Goal: Task Accomplishment & Management: Use online tool/utility

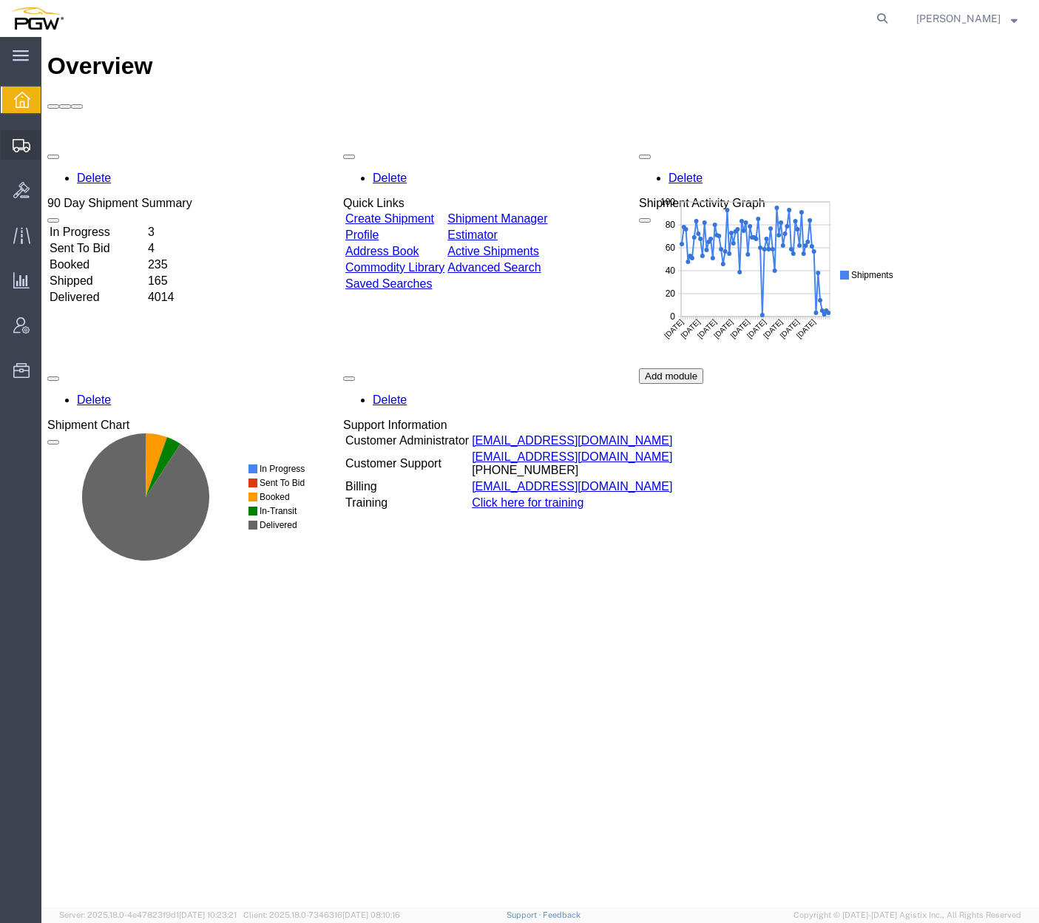
click at [0, 0] on span "Create from Template" at bounding box center [0, 0] width 0 height 0
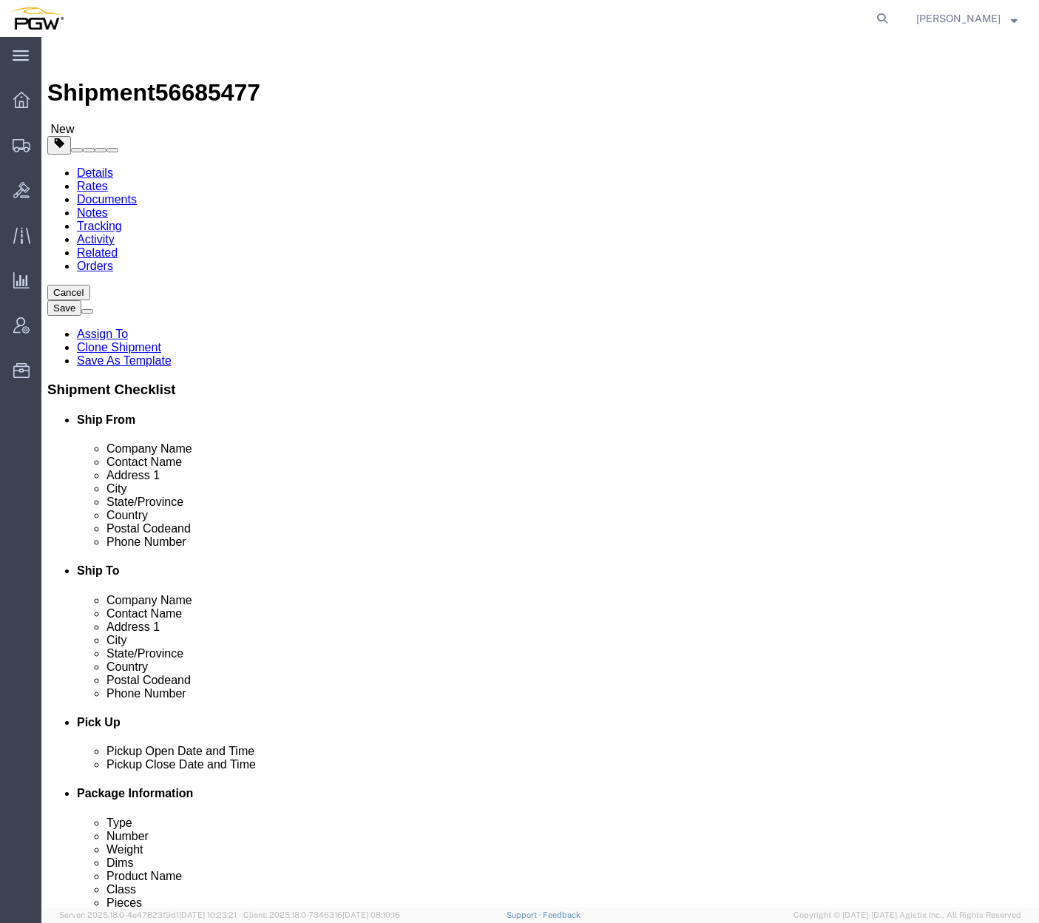
scroll to position [196, 0]
select select "28281"
select select "28253"
type input "mc"
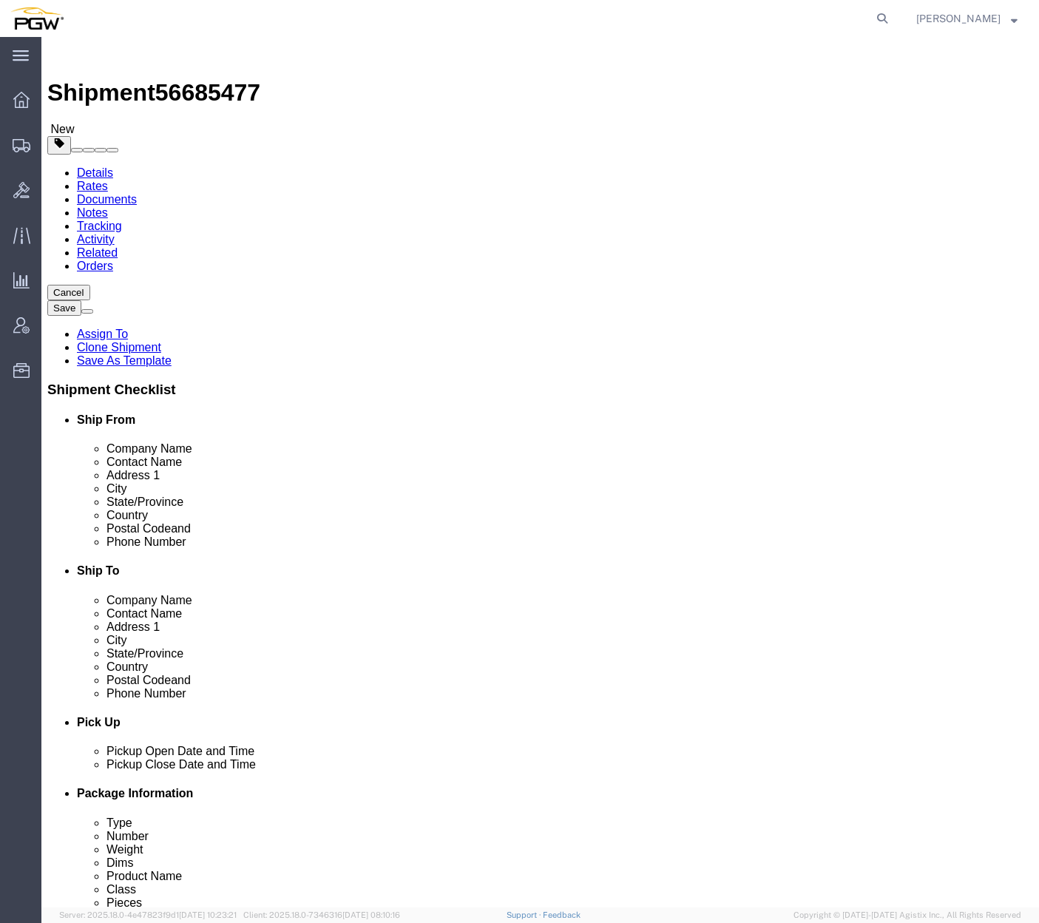
select select "62936"
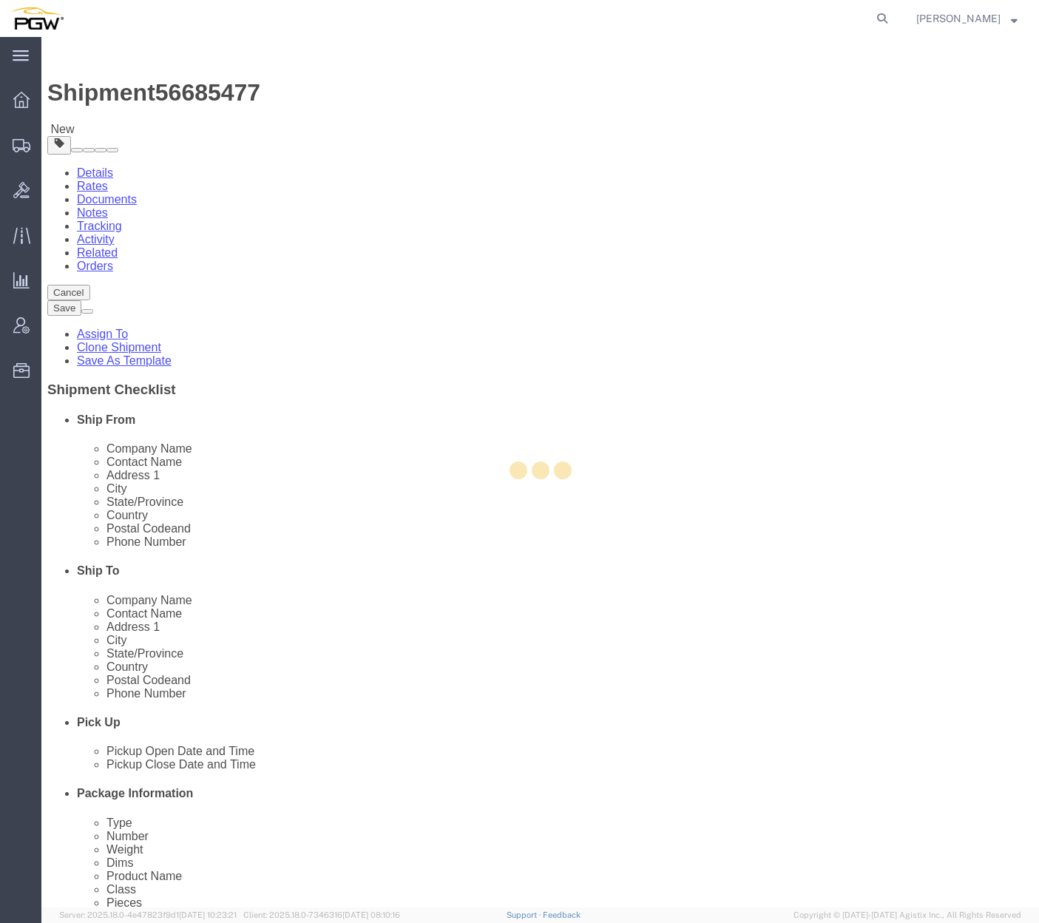
type input "5815"
type input "78503"
type input "[PHONE_NUMBER]"
checkbox input "false"
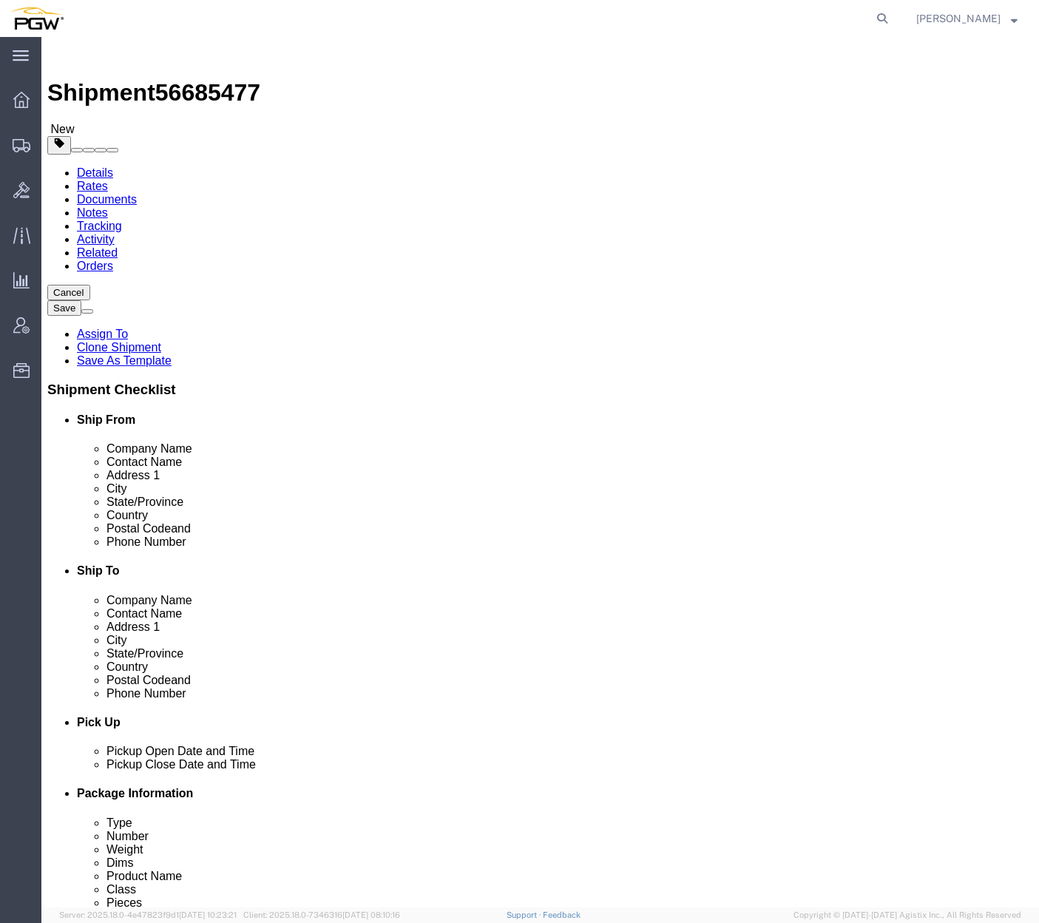
select select "[GEOGRAPHIC_DATA]"
type input "[GEOGRAPHIC_DATA]"
select select "62891"
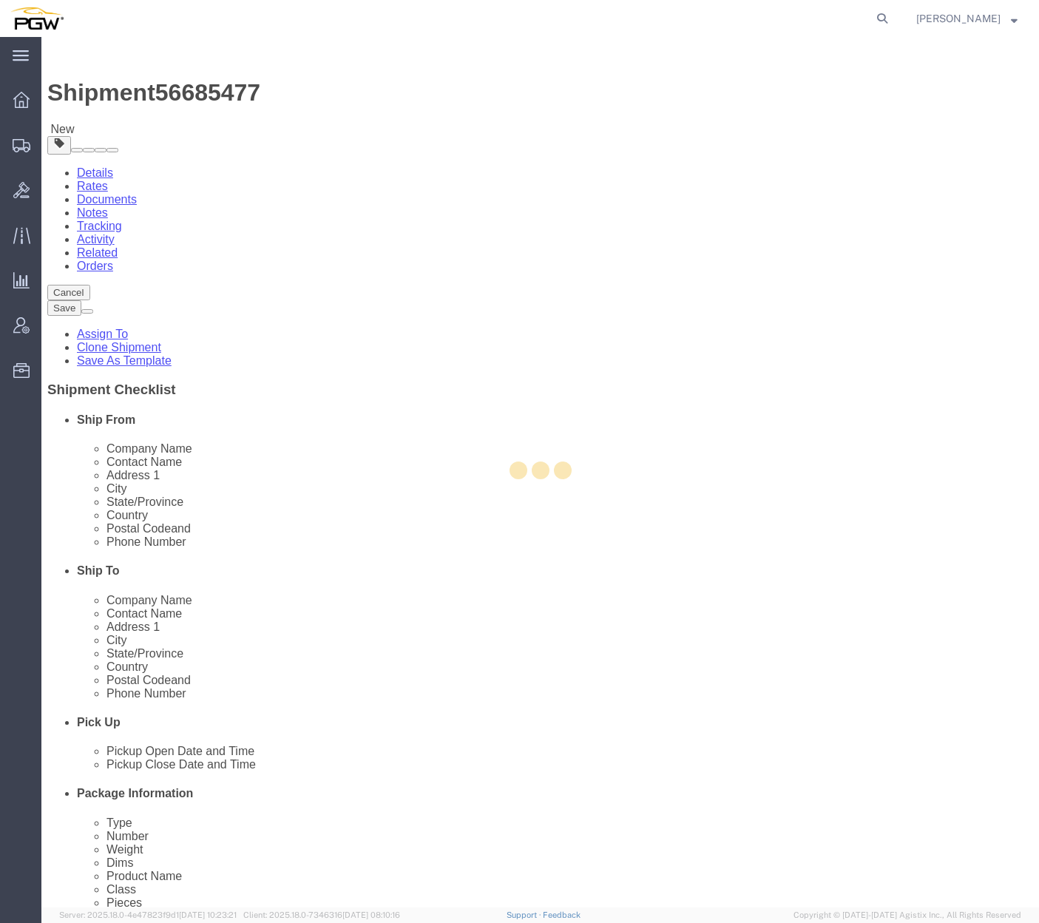
type input "5801"
type input "5801 Branch Manager"
type input "5000 [GEOGRAPHIC_DATA]"
type input "[GEOGRAPHIC_DATA]"
type input "76115"
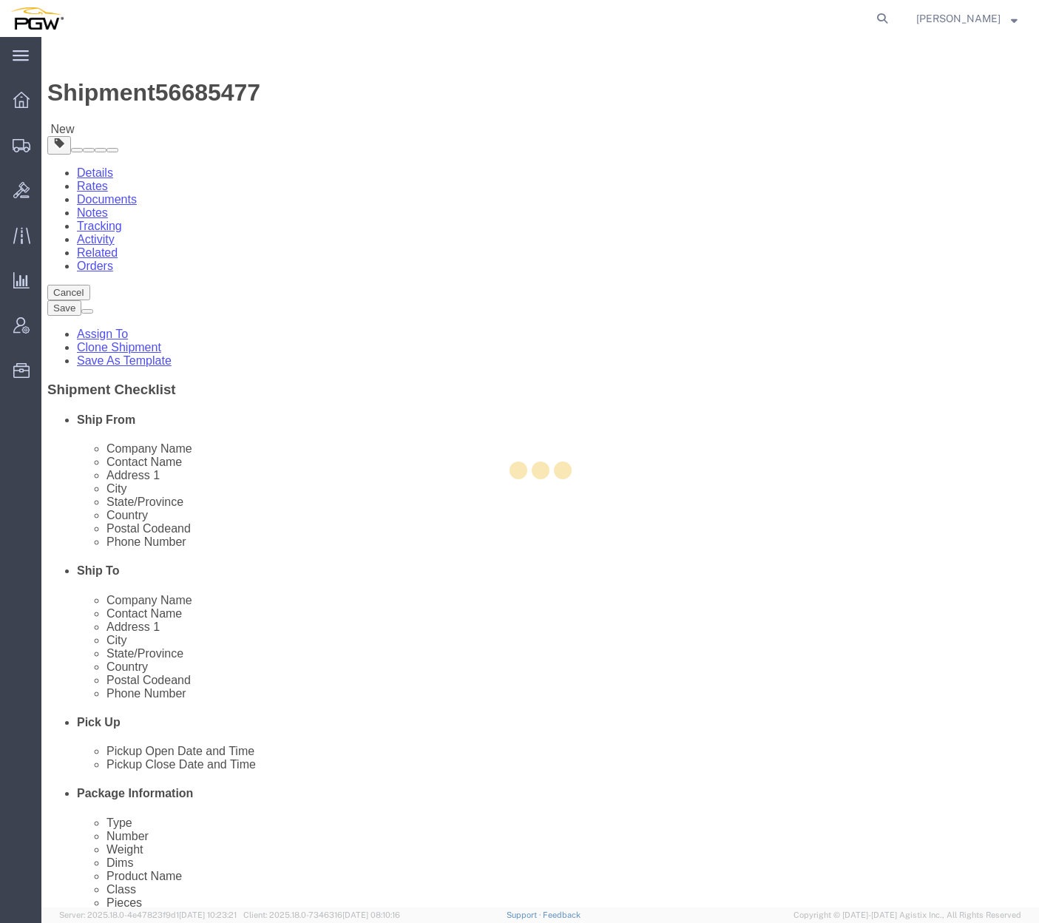
type input "[PHONE_NUMBER]"
type input "[EMAIL_ADDRESS][DOMAIN_NAME]"
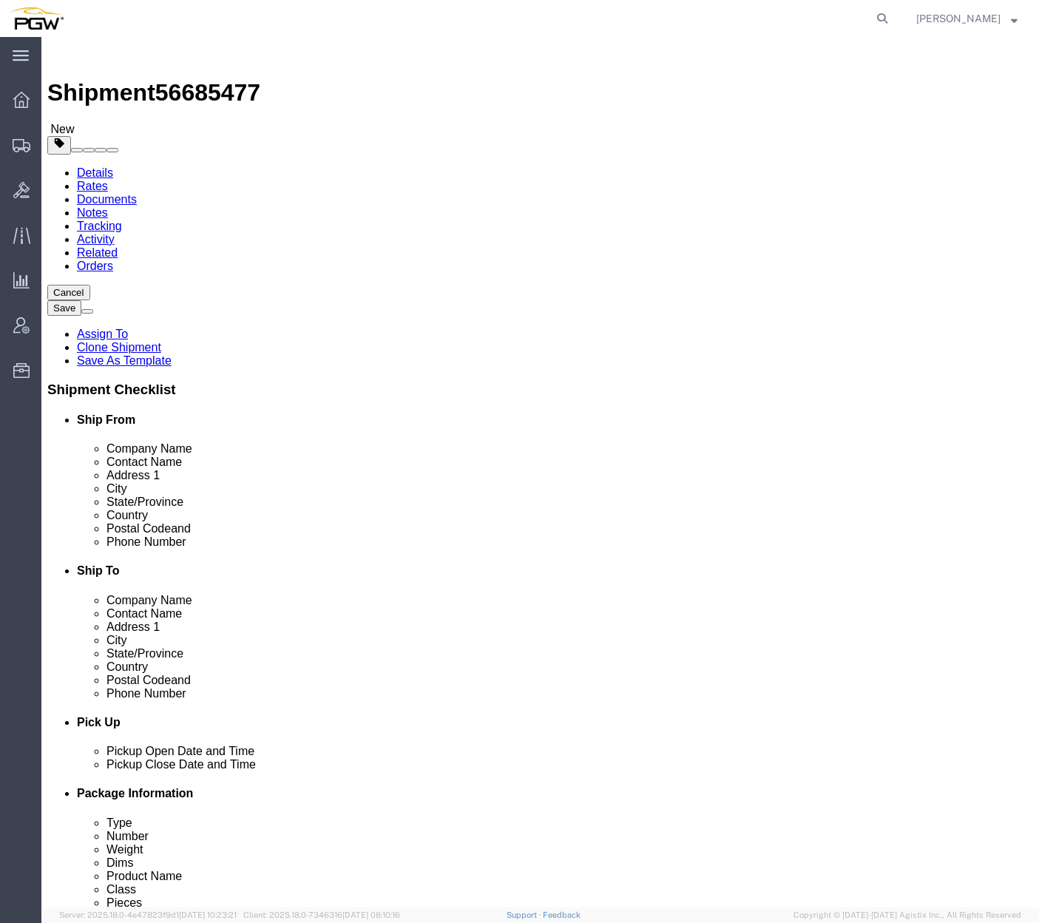
select select "[GEOGRAPHIC_DATA]"
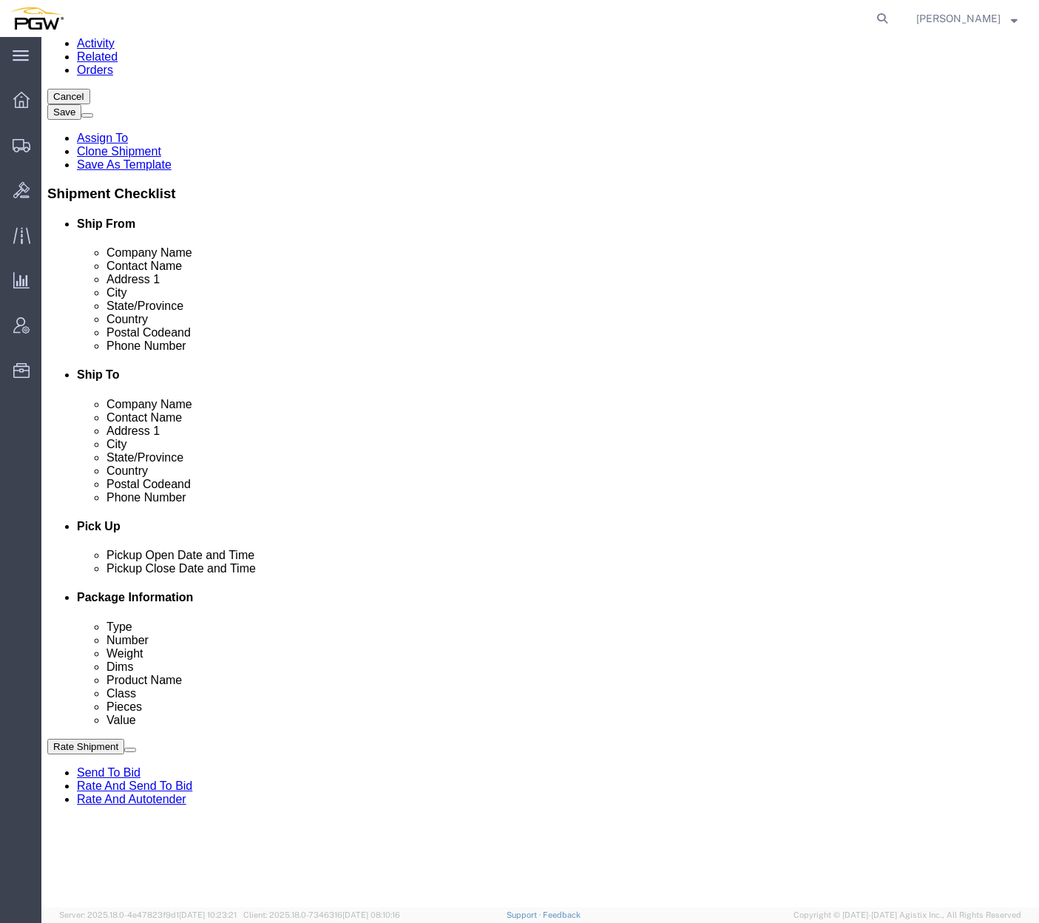
scroll to position [222, 0]
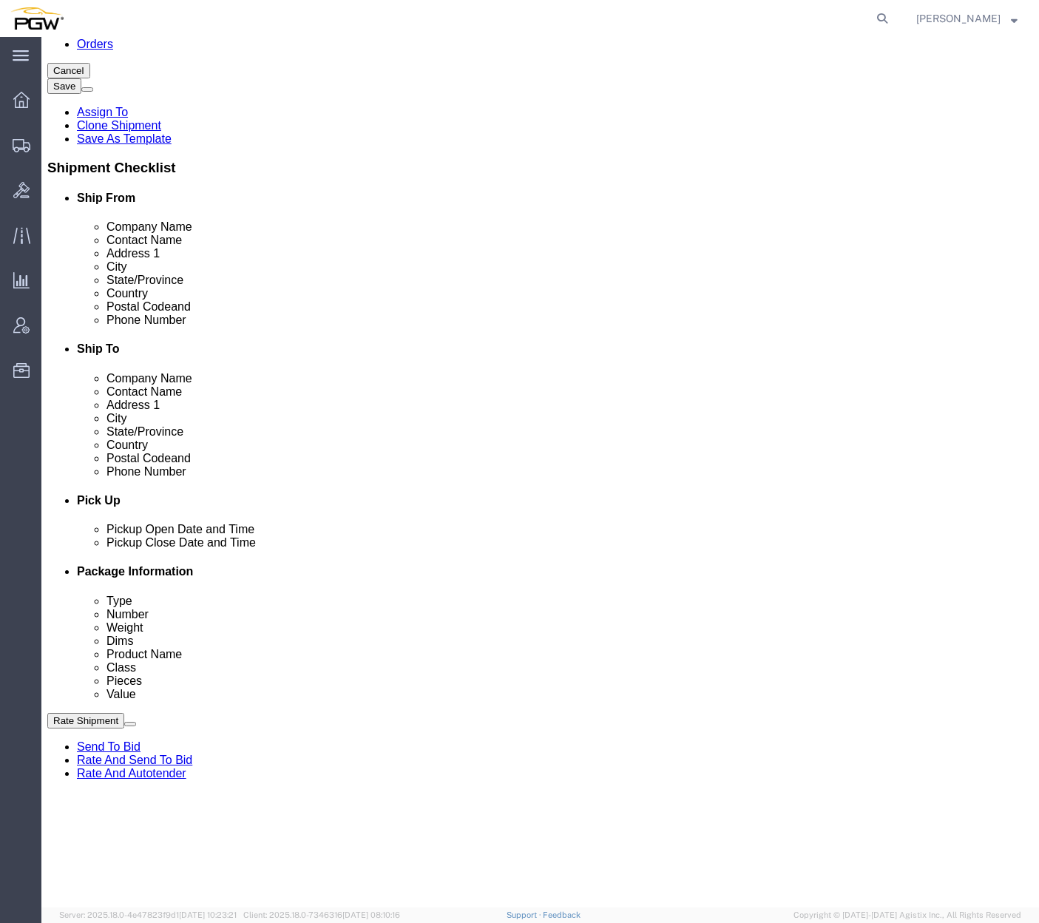
click link "Edit"
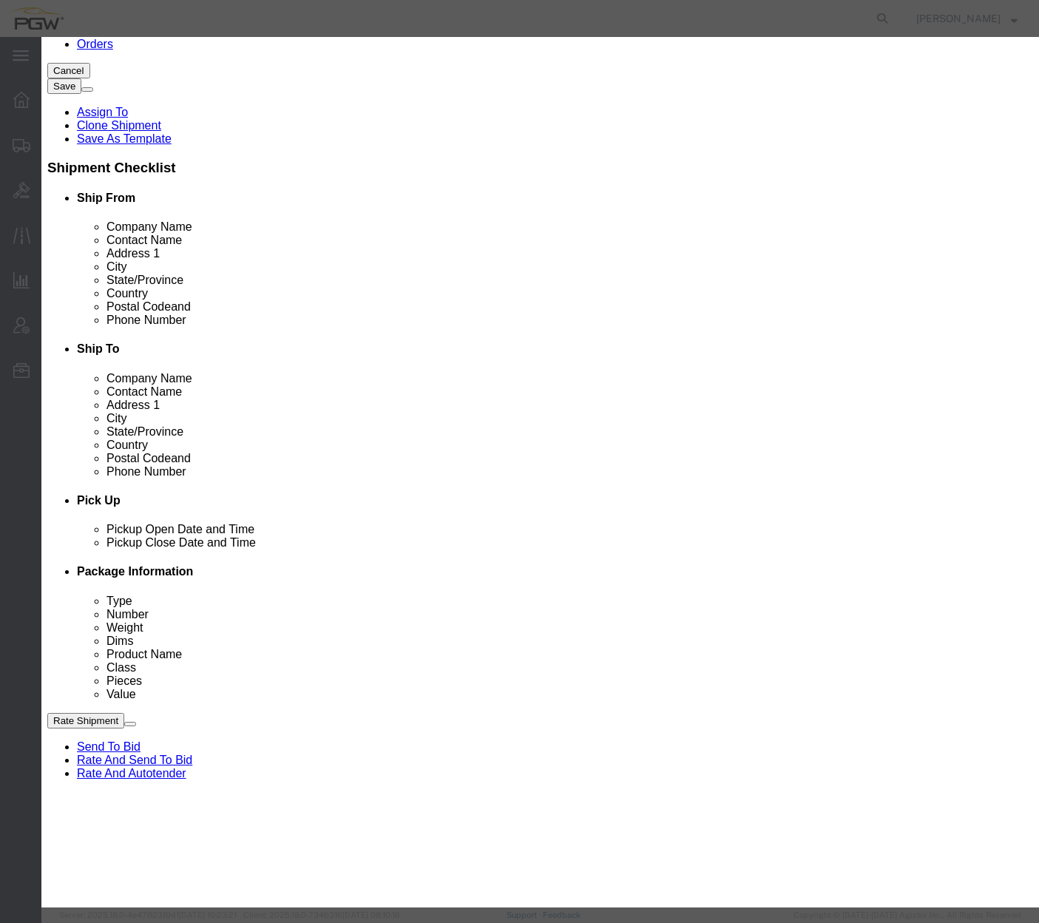
type input "mc"
select select "62936"
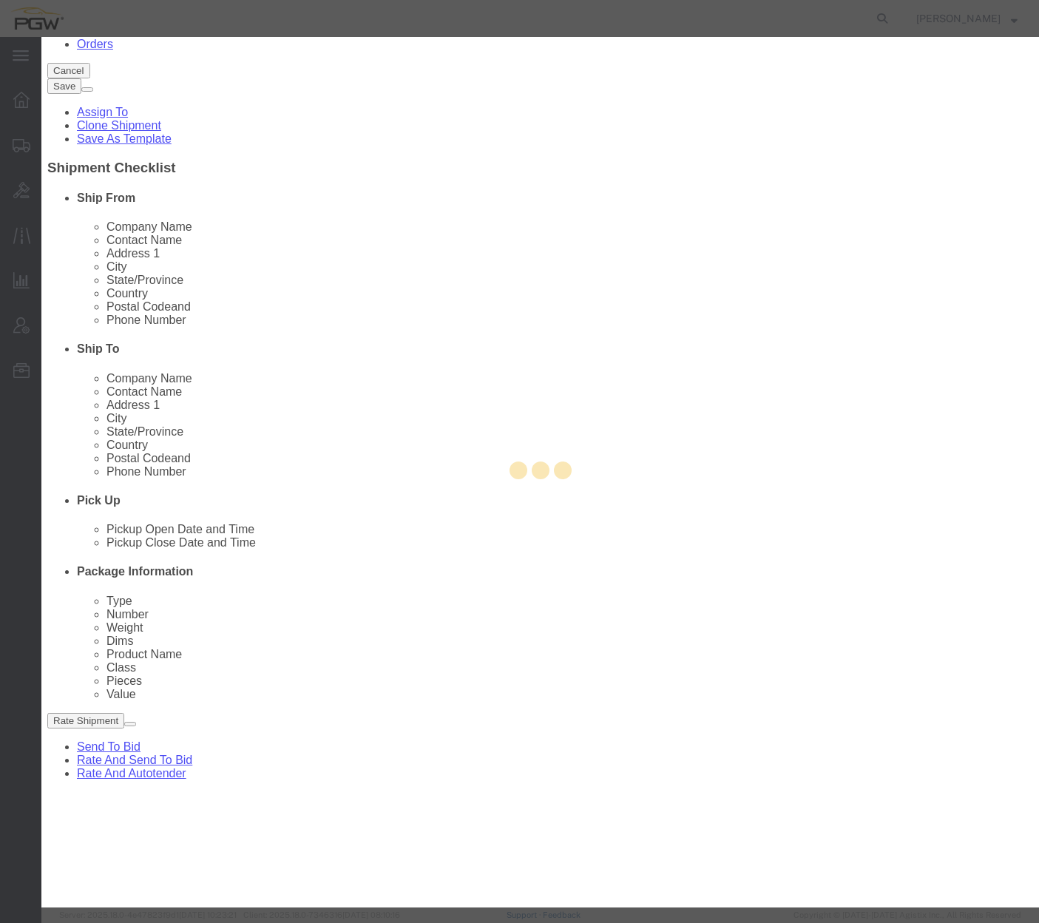
type input "5815"
type input "PGW Autoglass-AMG McAllen 5815"
type input "[STREET_ADDRESS]"
type input "McAllen"
type input "78503"
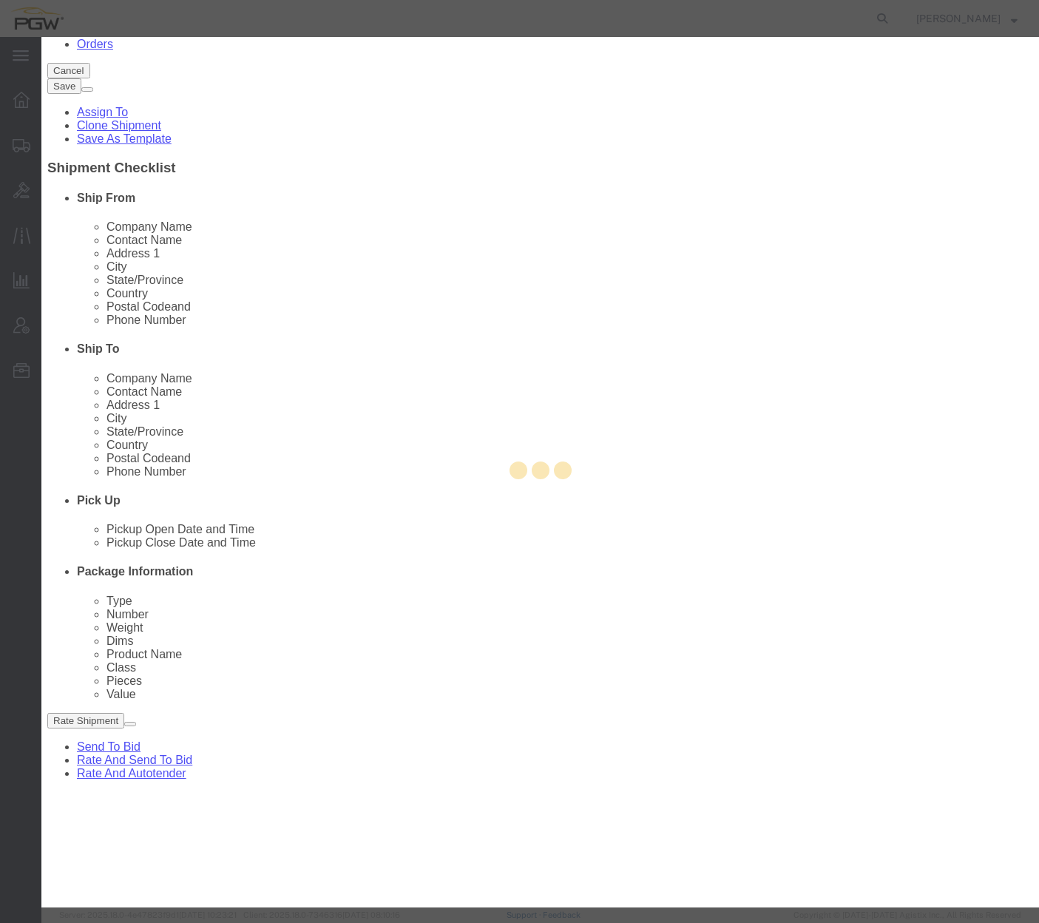
type input "[PHONE_NUMBER]"
checkbox input "false"
select select "[GEOGRAPHIC_DATA]"
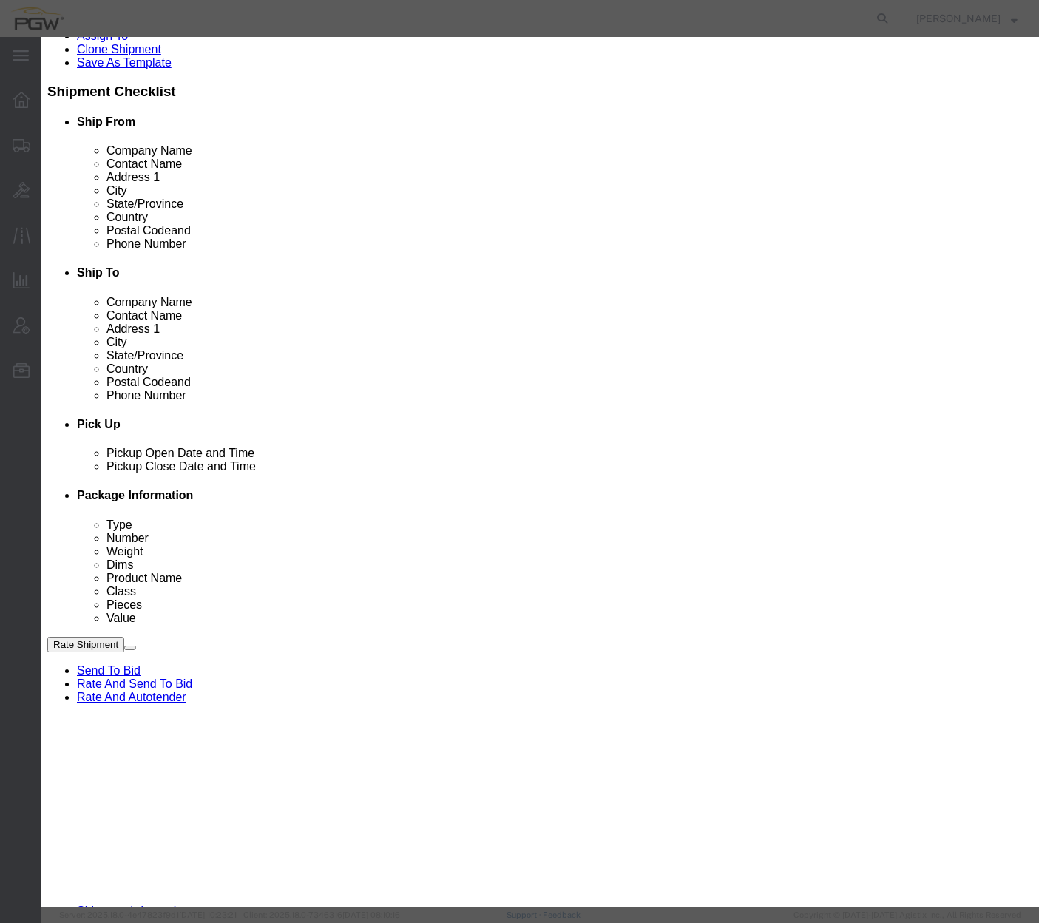
scroll to position [444, 0]
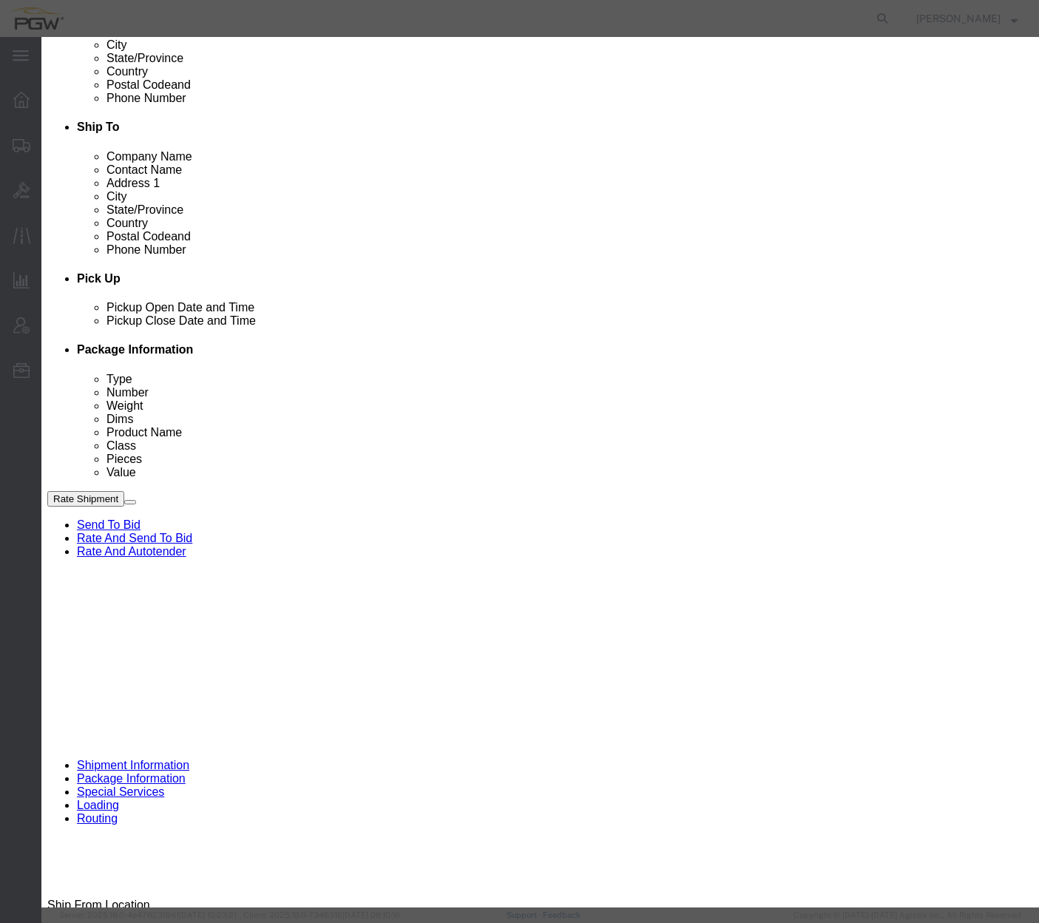
click div "[DATE] 12:30 PM"
click input "12:30 PM"
type input "8:00 AM"
click button "Apply"
click button "Save"
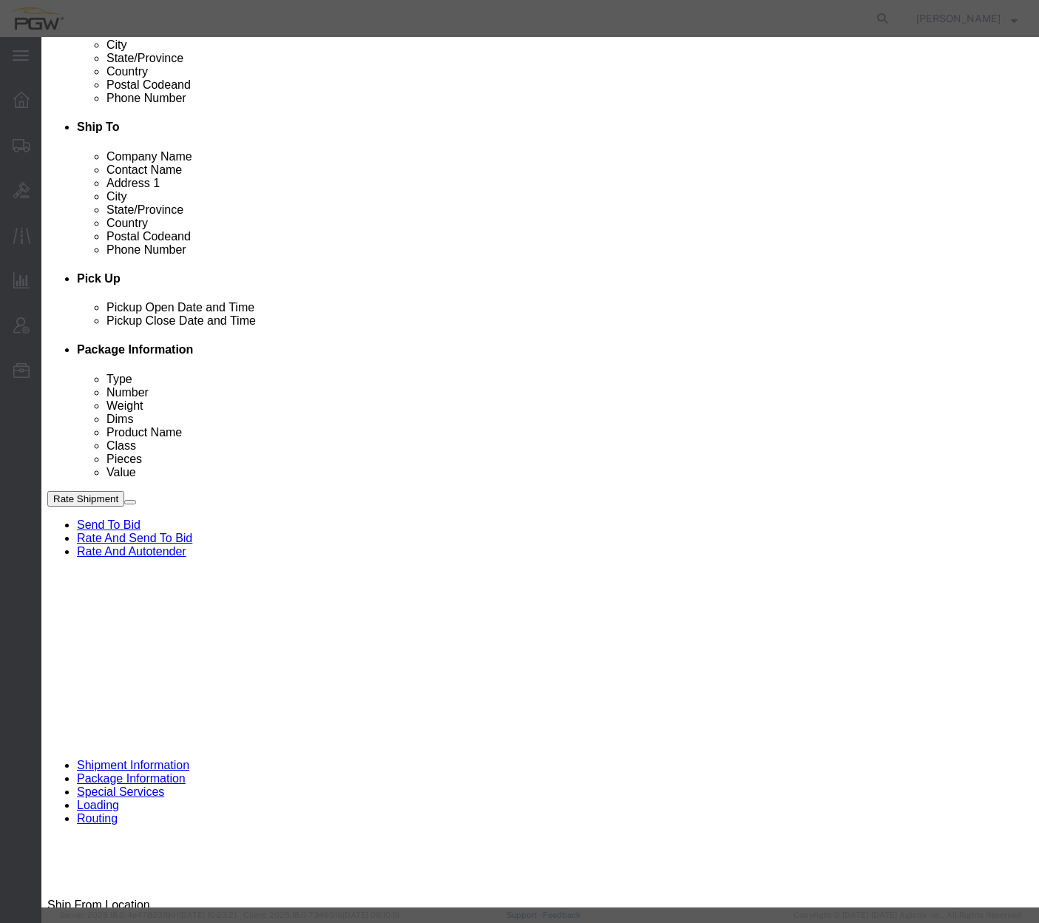
click input "Contact Name : This field is required."
type input "[PERSON_NAME]"
click input "text"
type input "[EMAIL_ADDRESS][DOMAIN_NAME]"
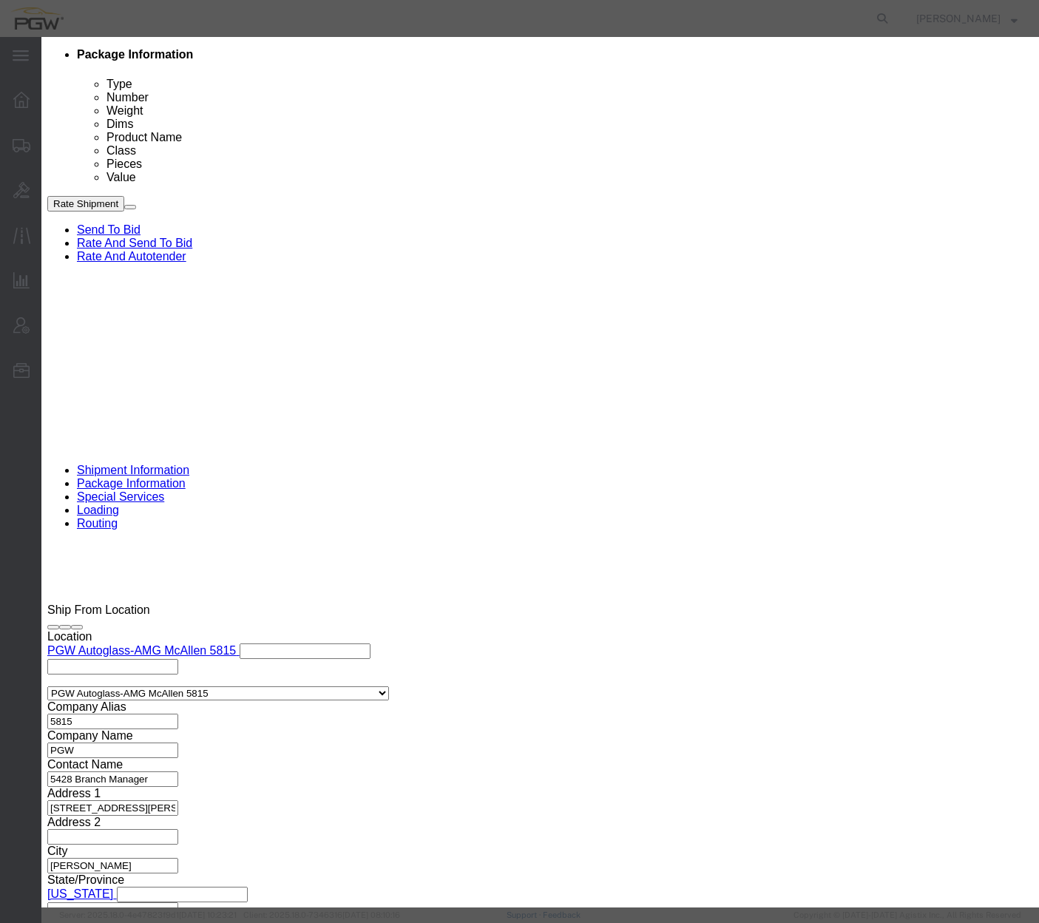
scroll to position [740, 0]
click button "Save"
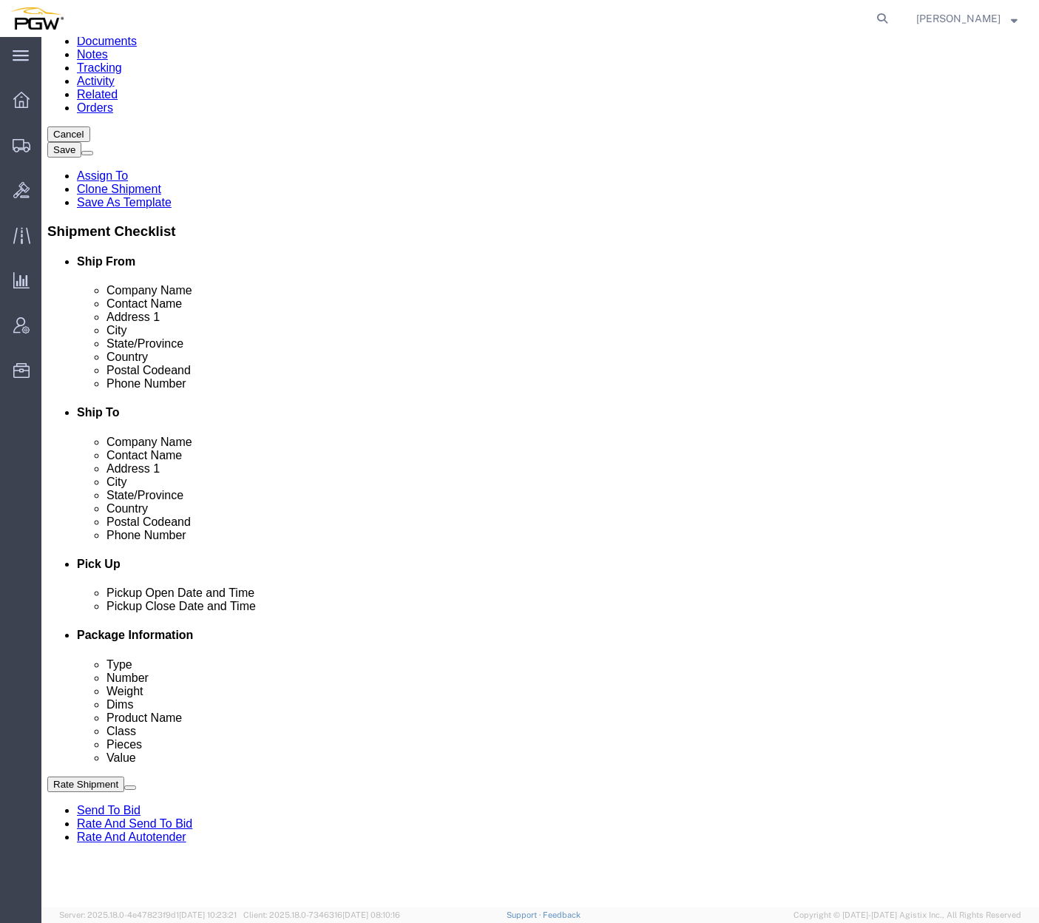
scroll to position [0, 0]
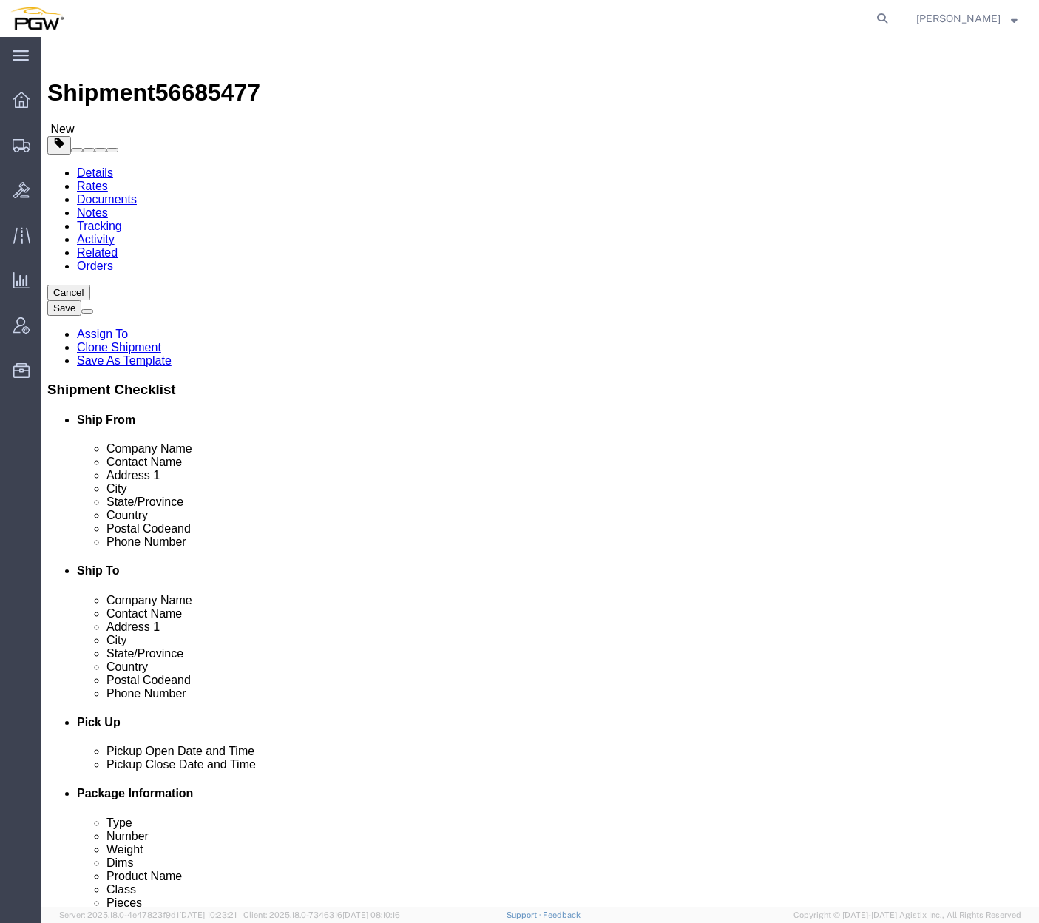
click input "5428 Branch Manager"
type input "p"
type input "[PERSON_NAME]"
click input "text"
type input "[EMAIL_ADDRESS][DOMAIN_NAME]"
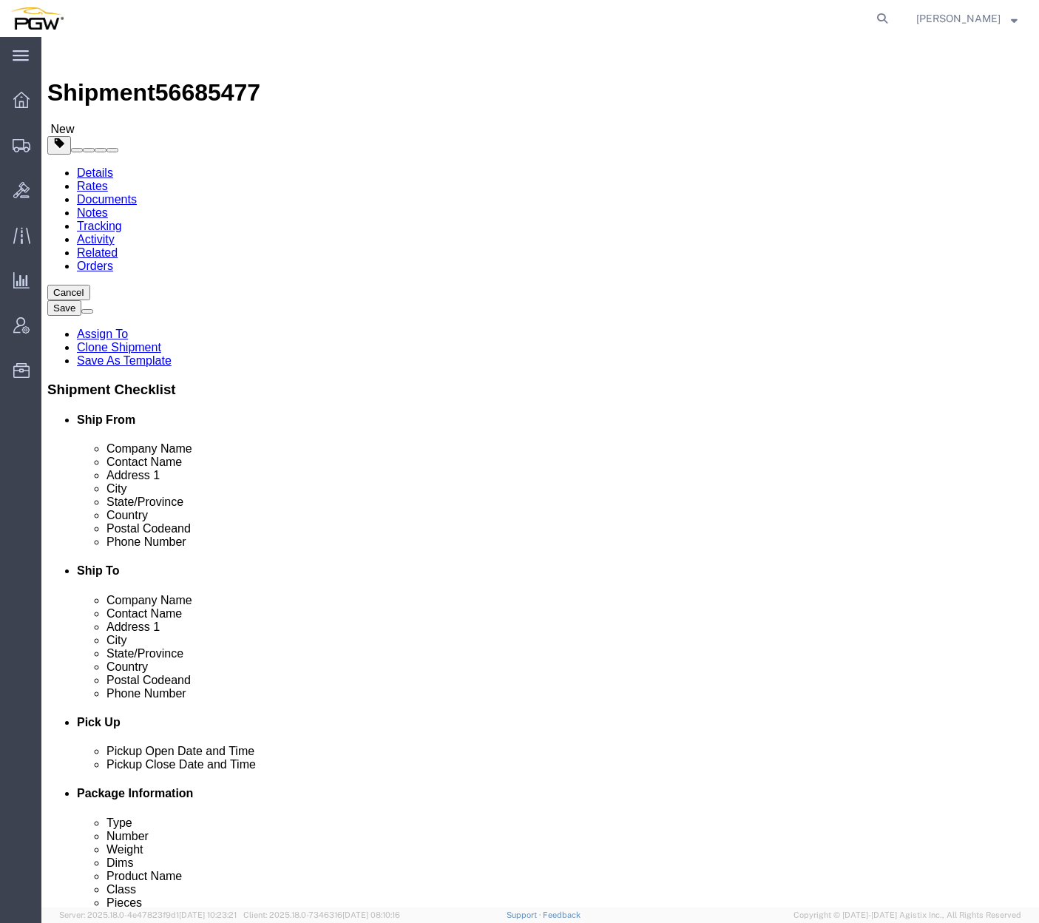
checkbox input "true"
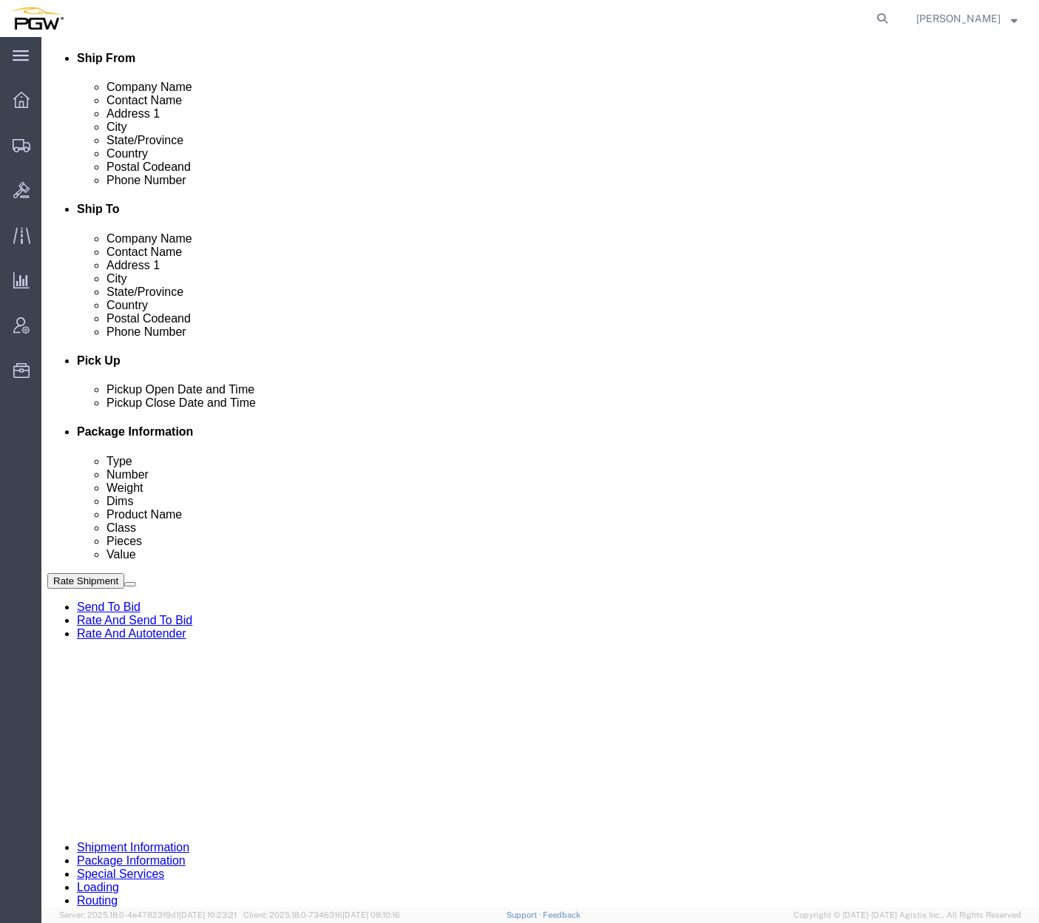
scroll to position [370, 0]
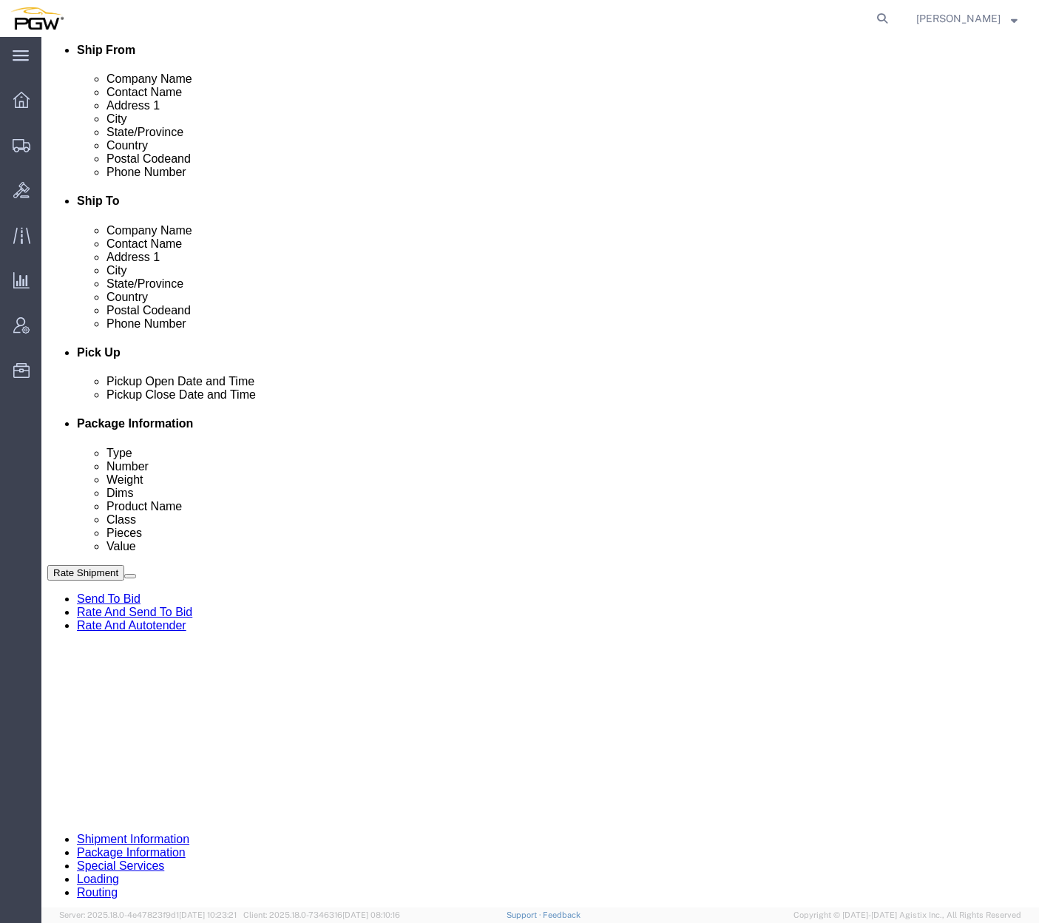
click div "[DATE] 12:00 AM"
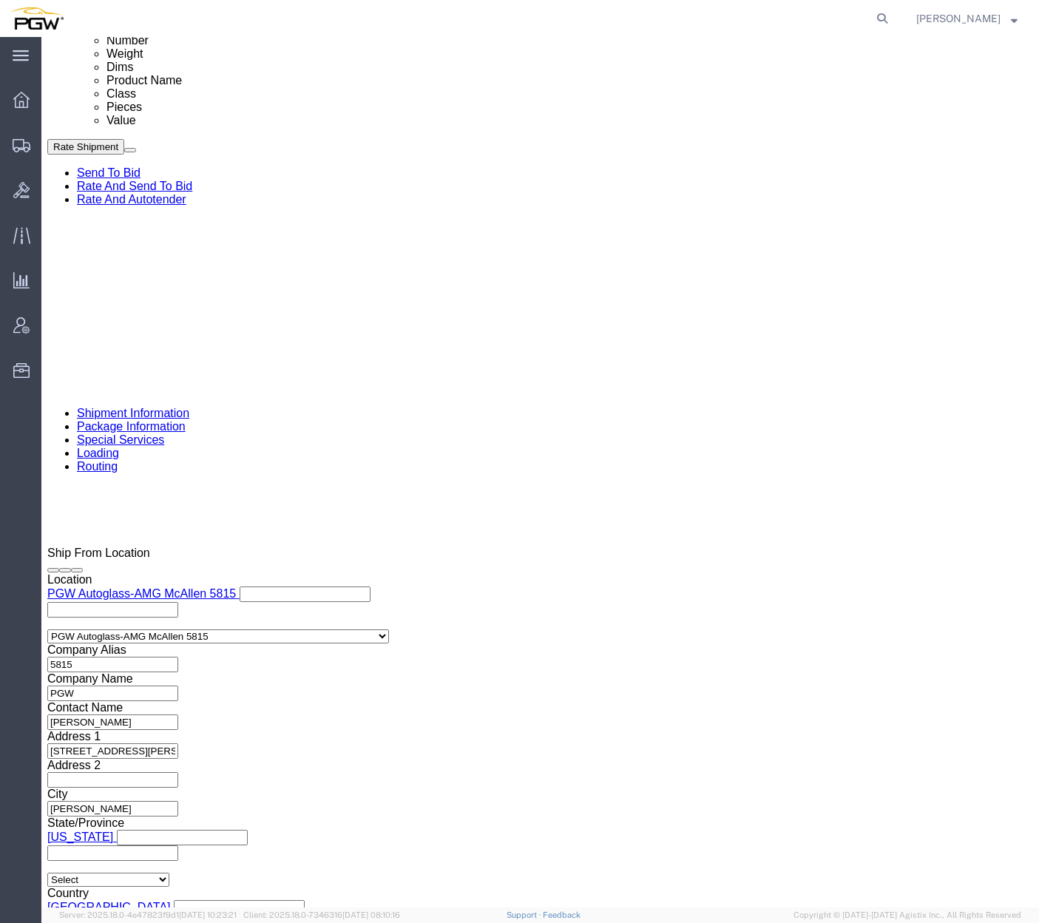
click input "12:29 PM"
type input "8:00 AM"
click button "Apply"
click span "56685477"
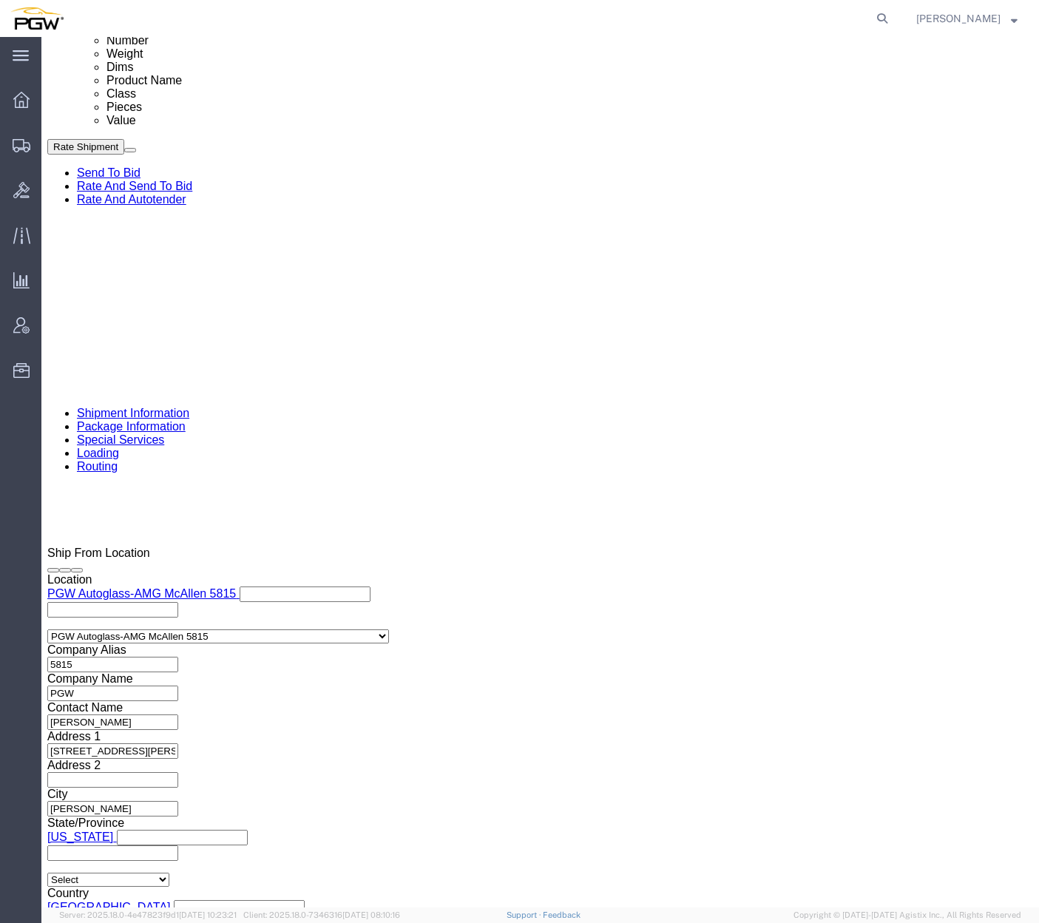
copy span "56685477"
drag, startPoint x: 182, startPoint y: 497, endPoint x: 191, endPoint y: 500, distance: 9.4
click div "Select Account Type Activity ID Airline Appointment Number ASN Batch Request # …"
click input "54833650"
drag, startPoint x: 195, startPoint y: 510, endPoint x: 44, endPoint y: 500, distance: 151.9
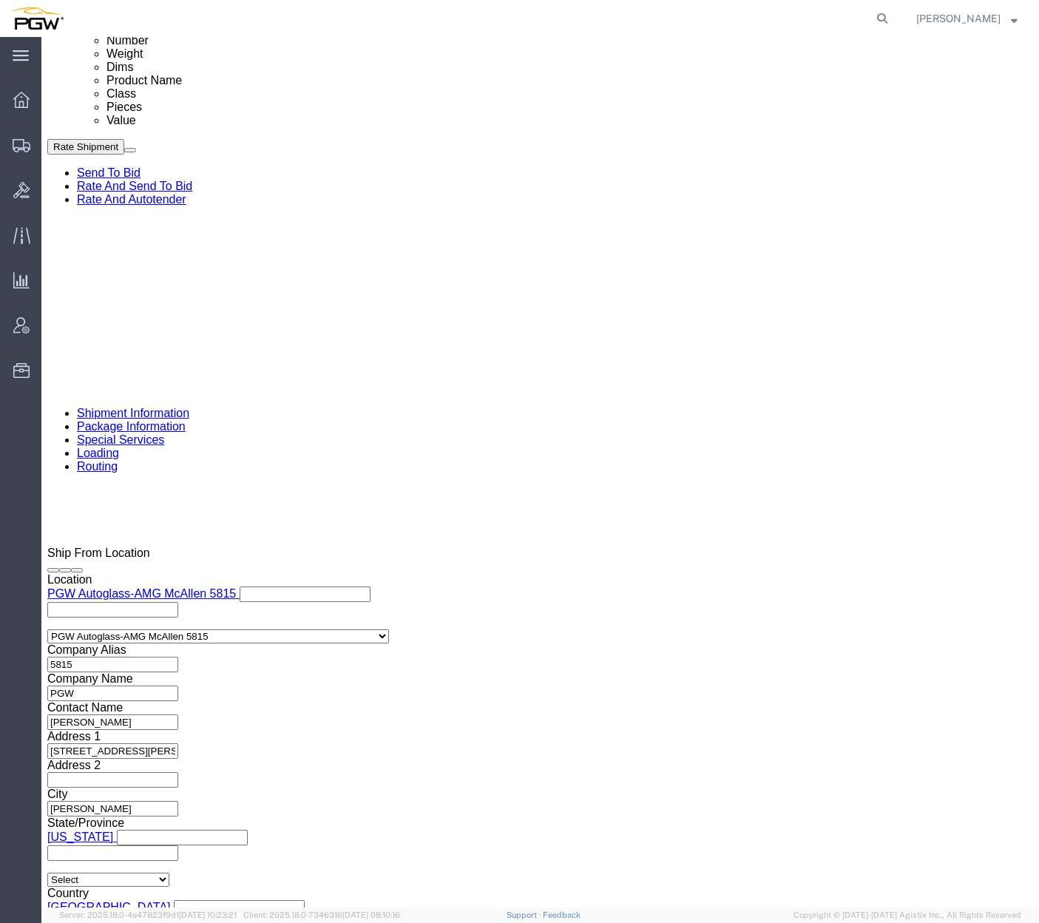
click div "Select Account Type Activity ID Airline Appointment Number ASN Batch Request # …"
paste input "6685477"
click input "56685477"
type input "56685477"
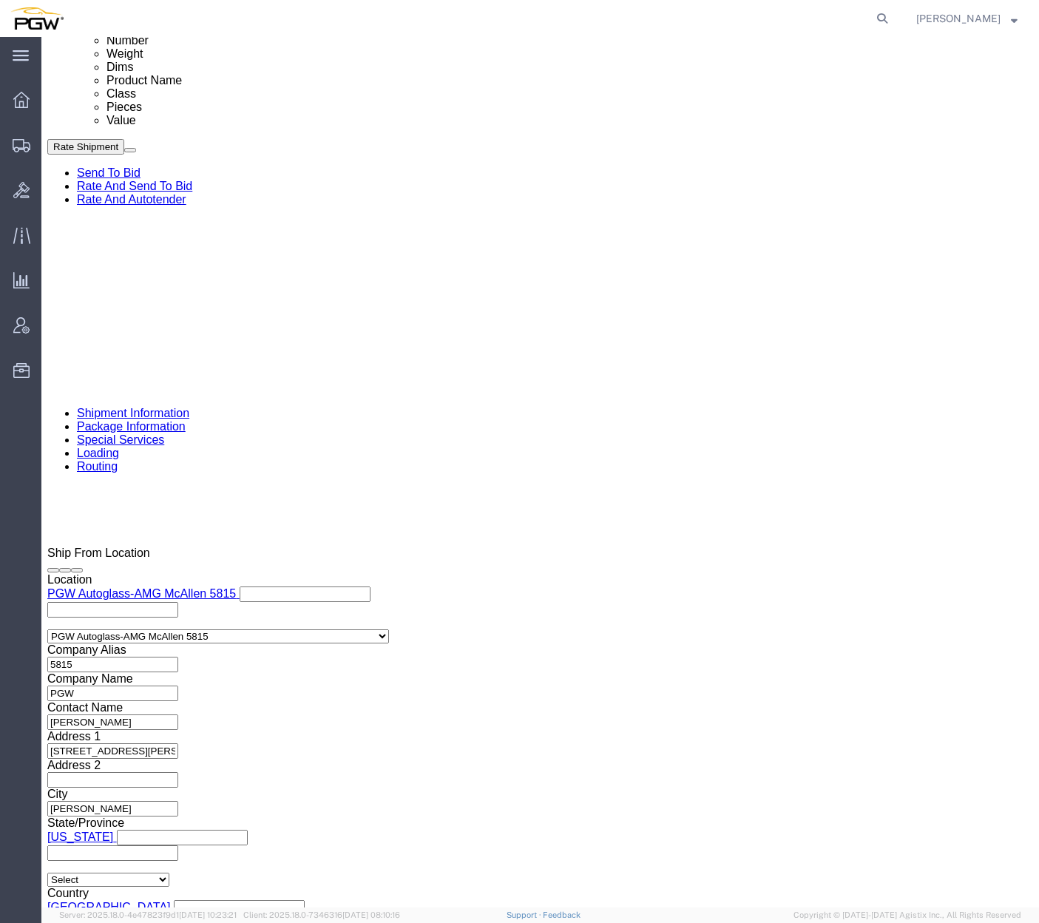
click div
click input "10:00 AM"
type input "8:30 AM"
click button "Apply"
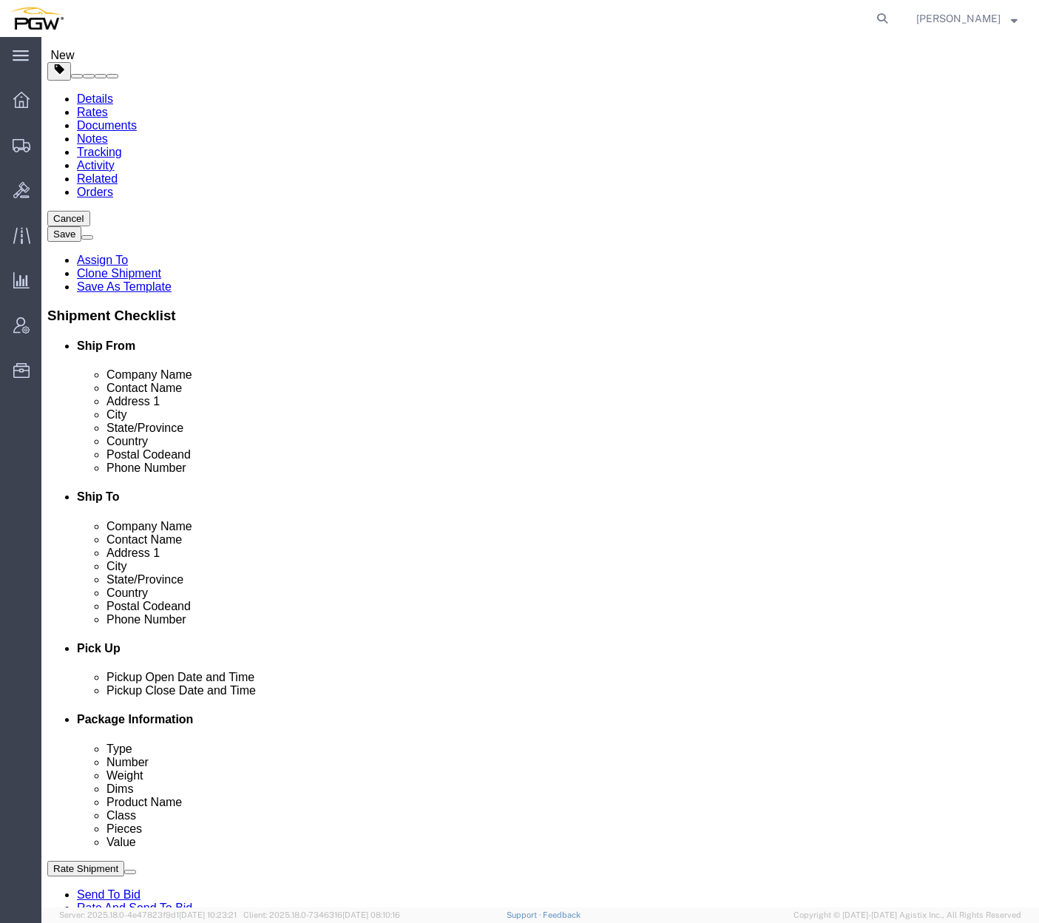
scroll to position [0, 0]
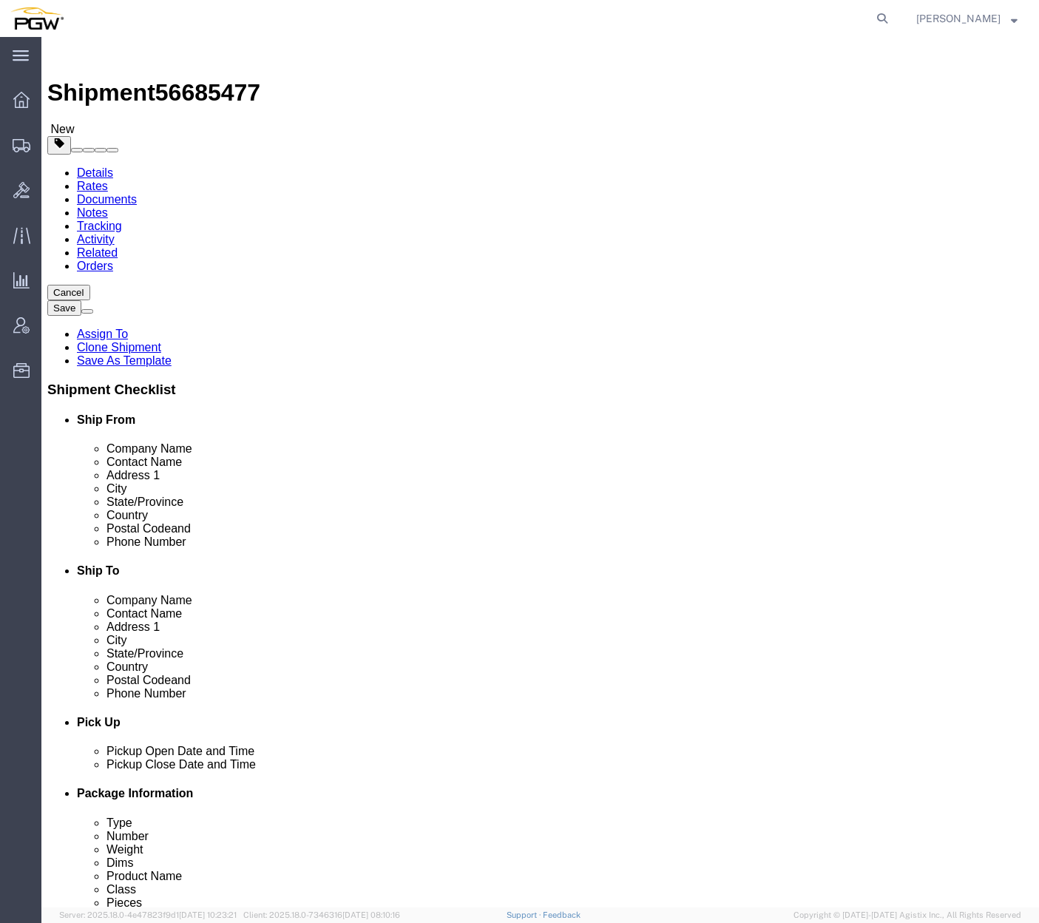
click icon
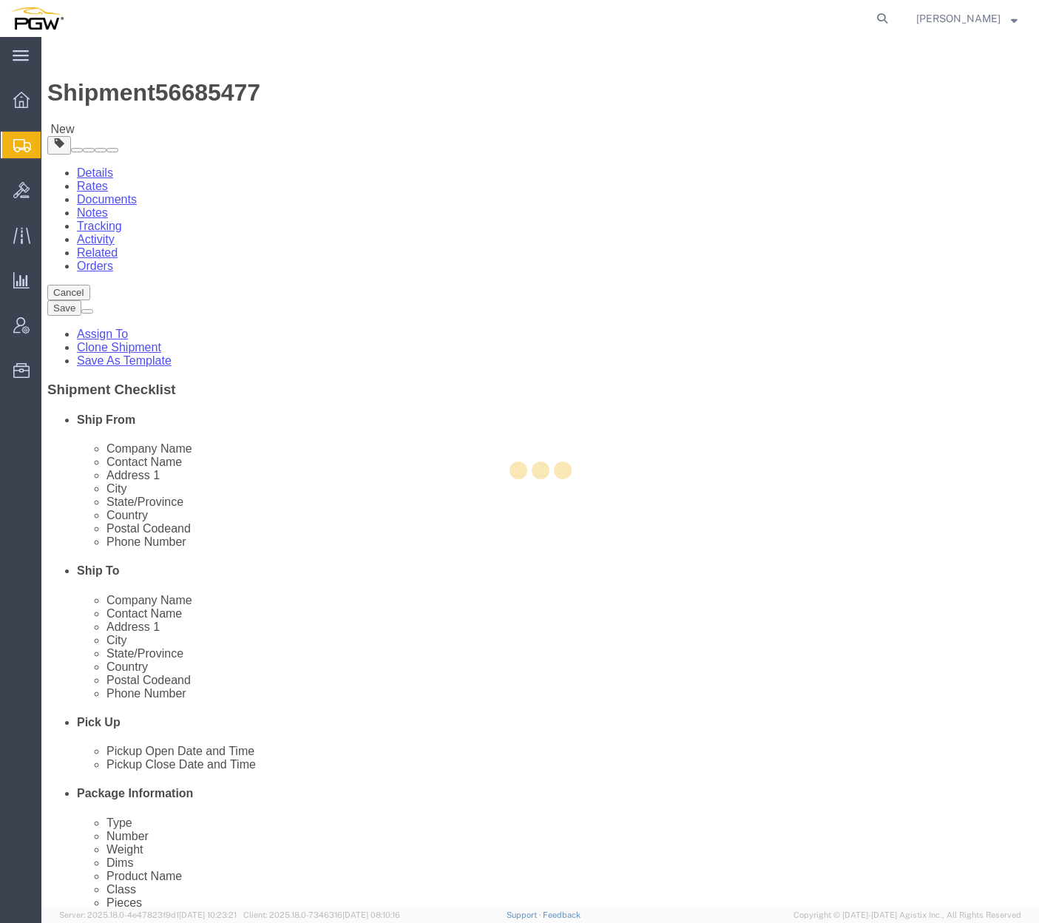
select select
select select "COSTCENTER"
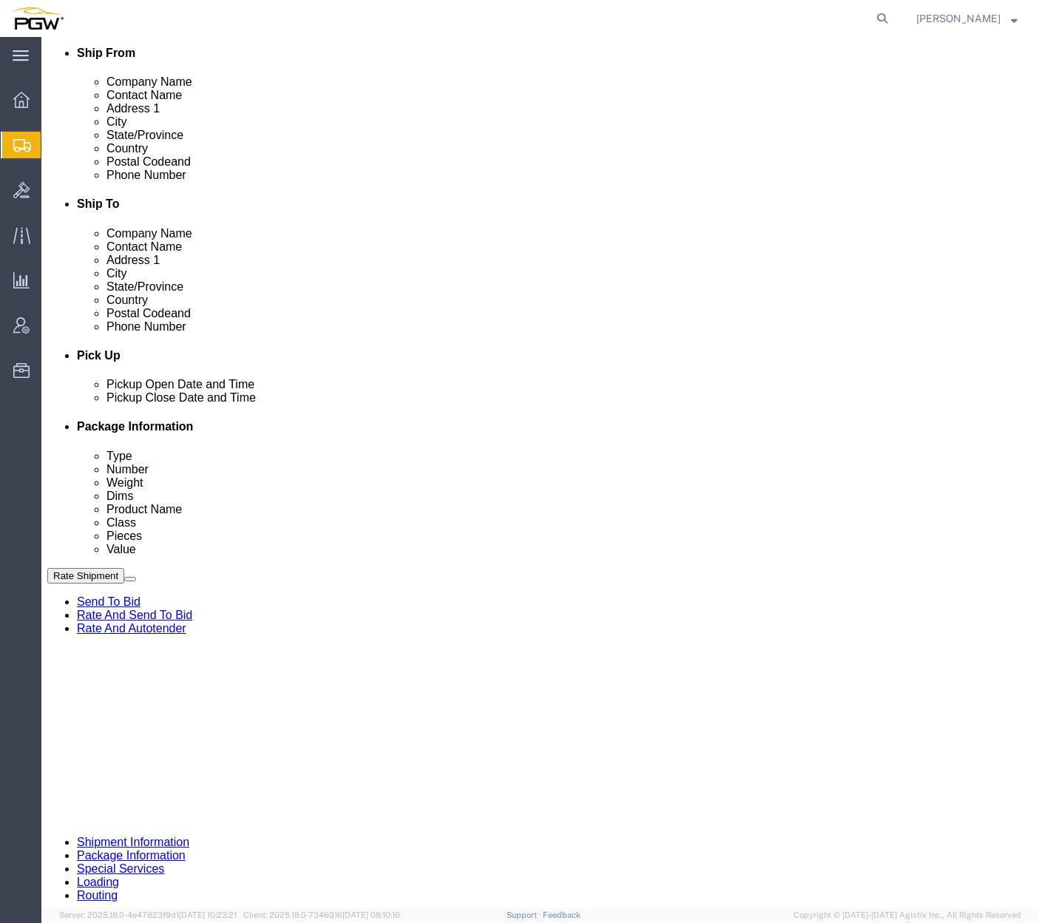
scroll to position [370, 0]
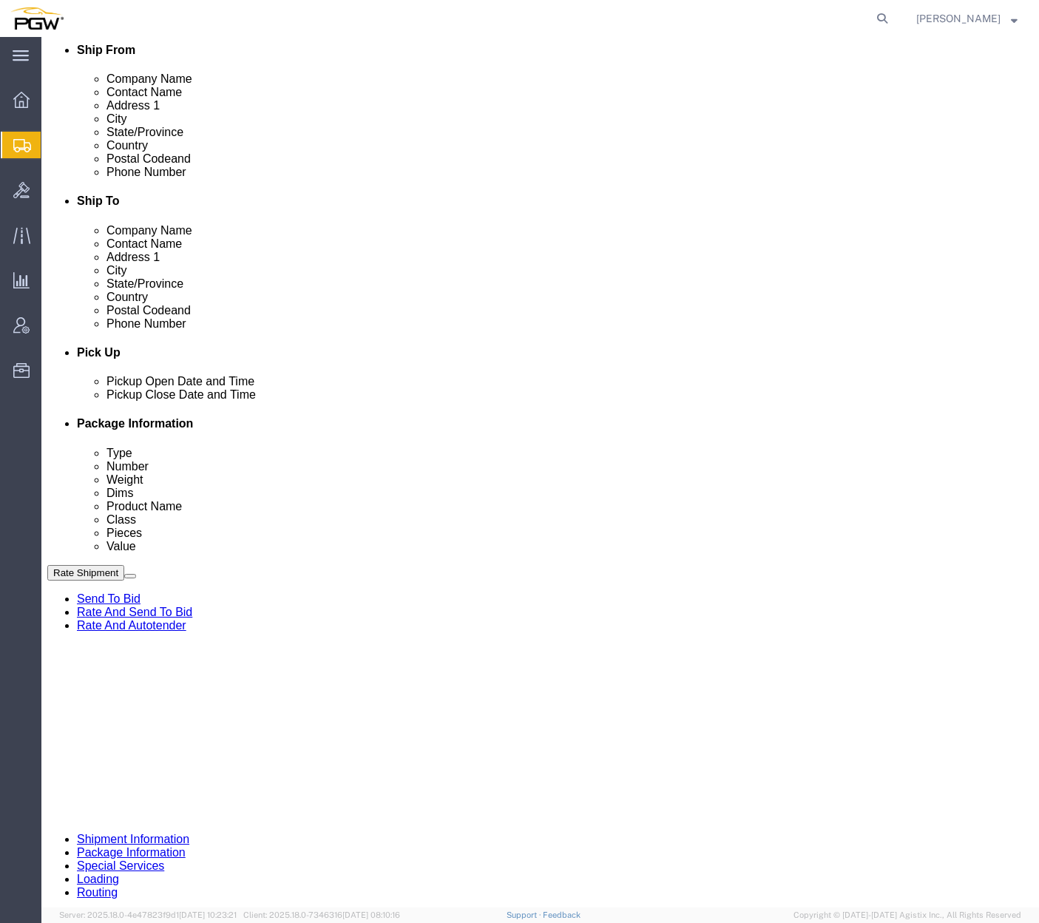
drag, startPoint x: 311, startPoint y: 514, endPoint x: 325, endPoint y: 516, distance: 14.1
type input "5801"
click input "5329"
drag, startPoint x: 187, startPoint y: 690, endPoint x: 33, endPoint y: 689, distance: 154.6
click div "Account # 5329"
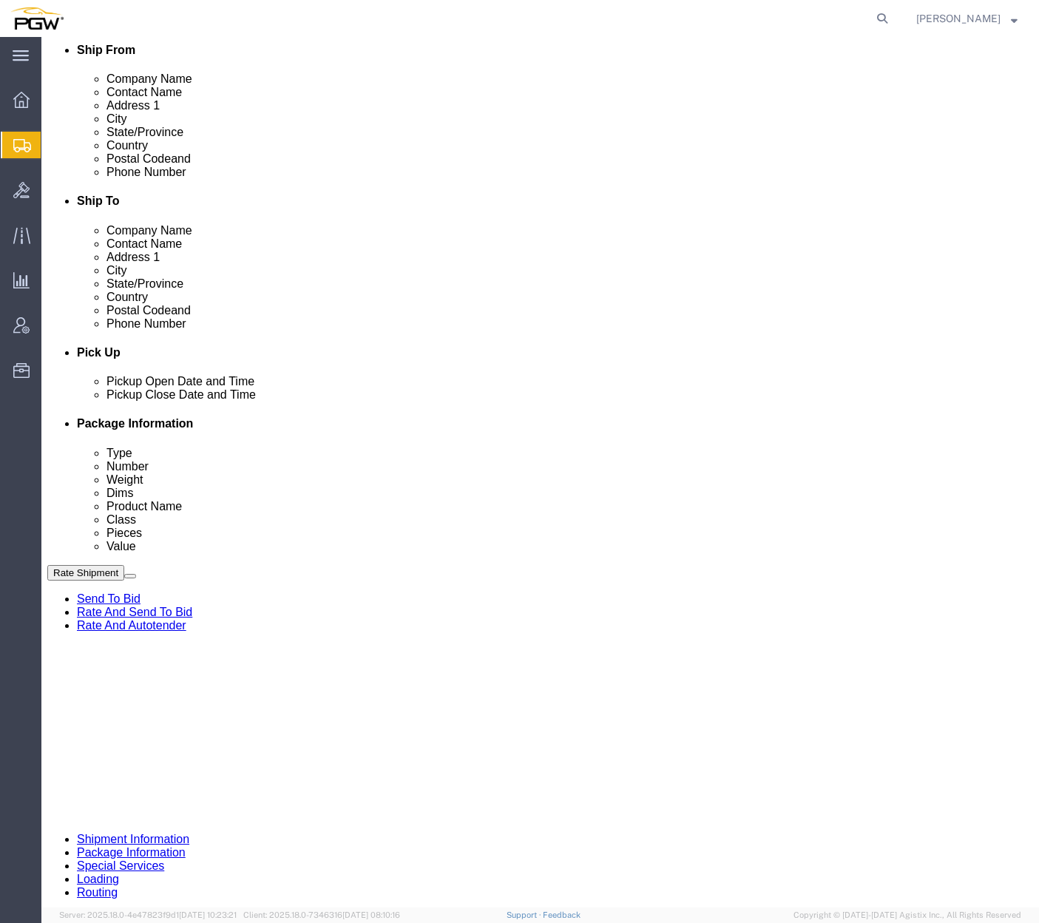
type input "5801"
click link "Send To Bid"
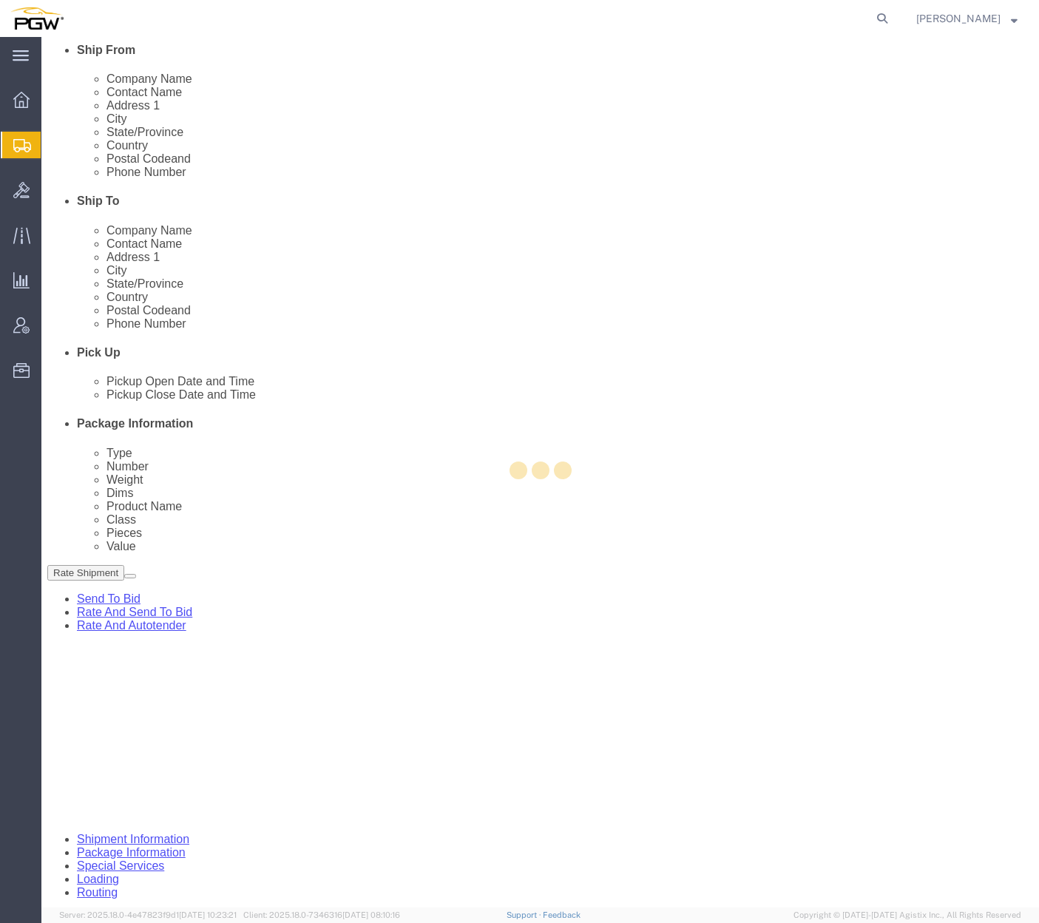
select select "COSTCENTER"
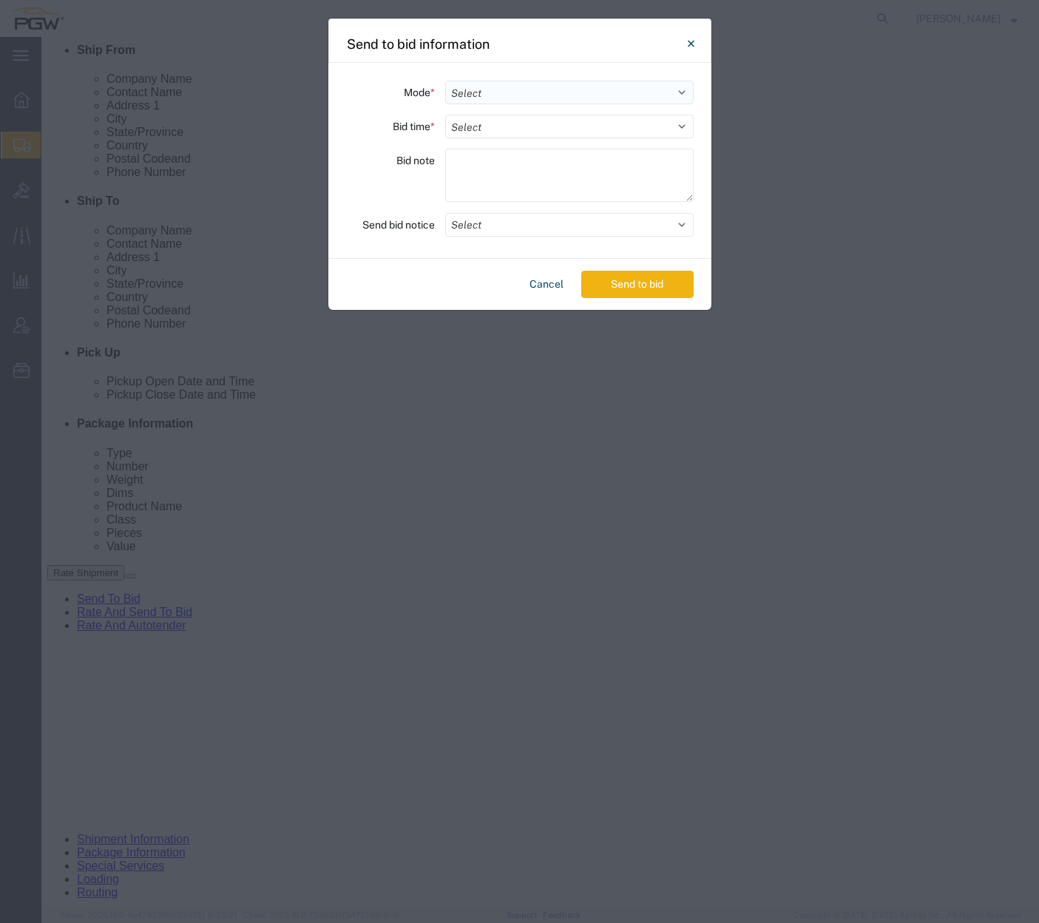
click at [564, 98] on select "Select Small Parcel Truckload Air Rail Less than Truckload Ocean Freight Multi-…" at bounding box center [569, 93] width 249 height 24
select select "TL"
click at [445, 81] on select "Select Small Parcel Truckload Air Rail Less than Truckload Ocean Freight Multi-…" at bounding box center [569, 93] width 249 height 24
drag, startPoint x: 511, startPoint y: 124, endPoint x: 503, endPoint y: 138, distance: 15.6
click at [511, 124] on select "Select 30 Min (Rush) 1 Hour (Rush) 2 Hours (Rush) 4 Hours (Rush) 8 Hours (Rush)…" at bounding box center [569, 127] width 249 height 24
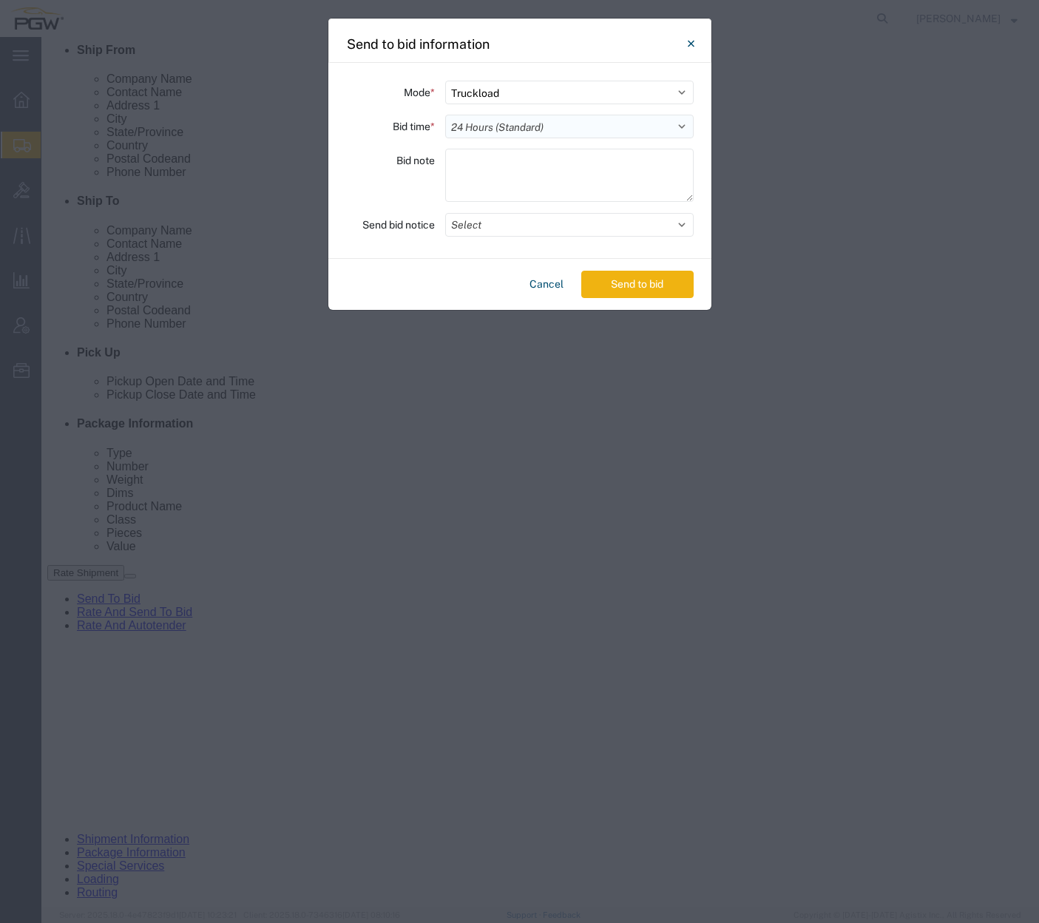
click at [445, 115] on select "Select 30 Min (Rush) 1 Hour (Rush) 2 Hours (Rush) 4 Hours (Rush) 8 Hours (Rush)…" at bounding box center [569, 127] width 249 height 24
click at [643, 284] on button "Send to bid" at bounding box center [637, 284] width 112 height 27
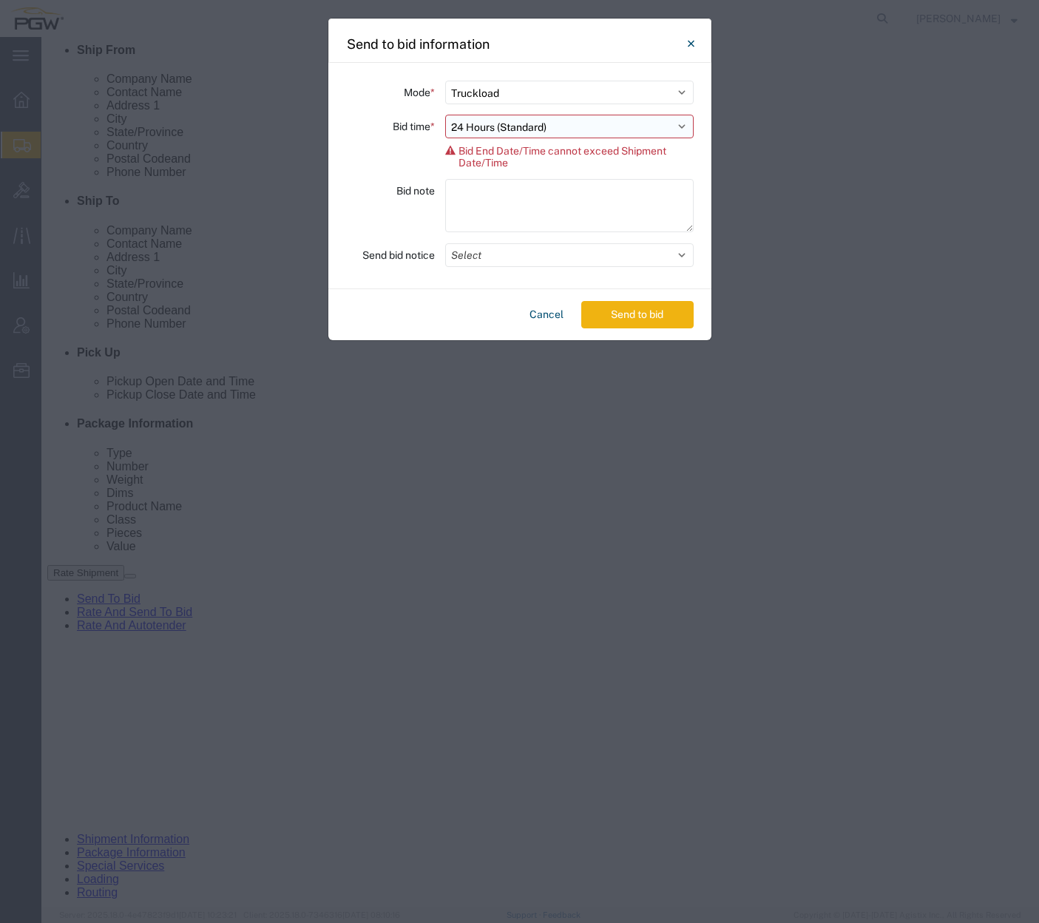
click at [530, 135] on select "Select 30 Min (Rush) 1 Hour (Rush) 2 Hours (Rush) 4 Hours (Rush) 8 Hours (Rush)…" at bounding box center [569, 127] width 249 height 24
select select "20"
click at [445, 115] on select "Select 30 Min (Rush) 1 Hour (Rush) 2 Hours (Rush) 4 Hours (Rush) 8 Hours (Rush)…" at bounding box center [569, 127] width 249 height 24
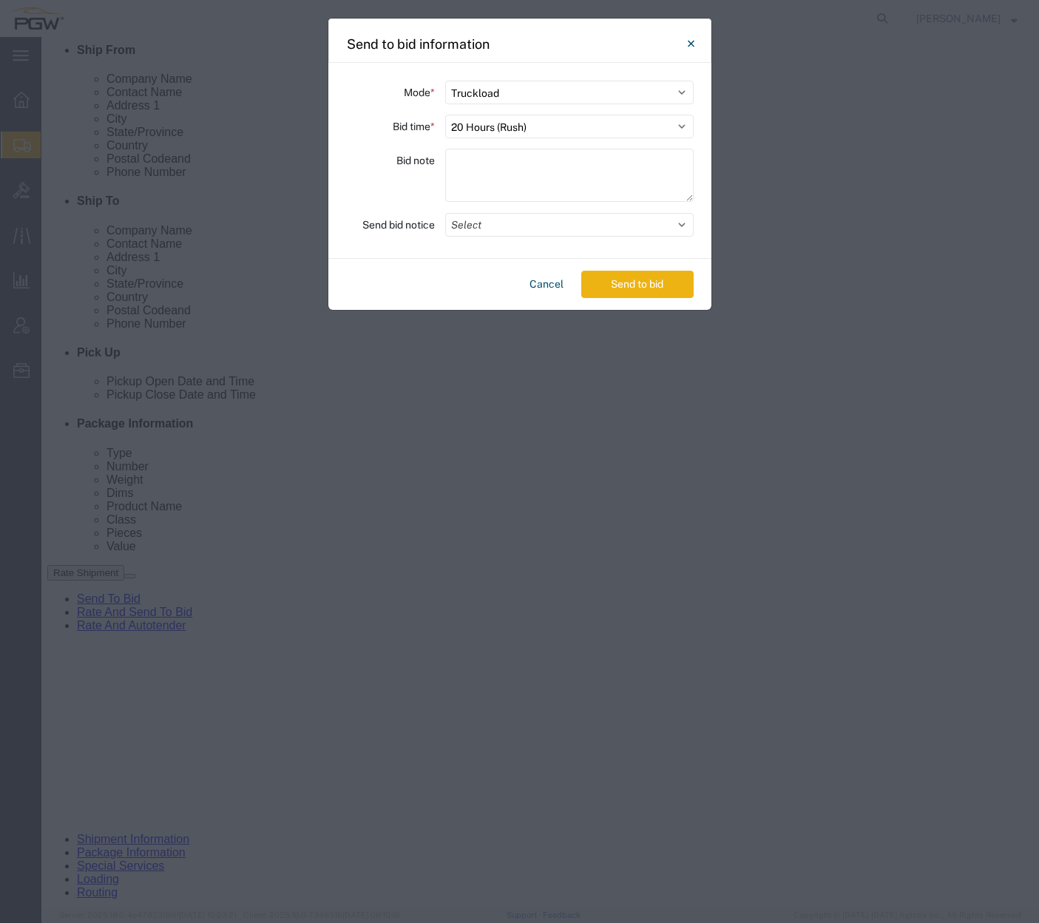
click at [637, 292] on button "Send to bid" at bounding box center [637, 284] width 112 height 27
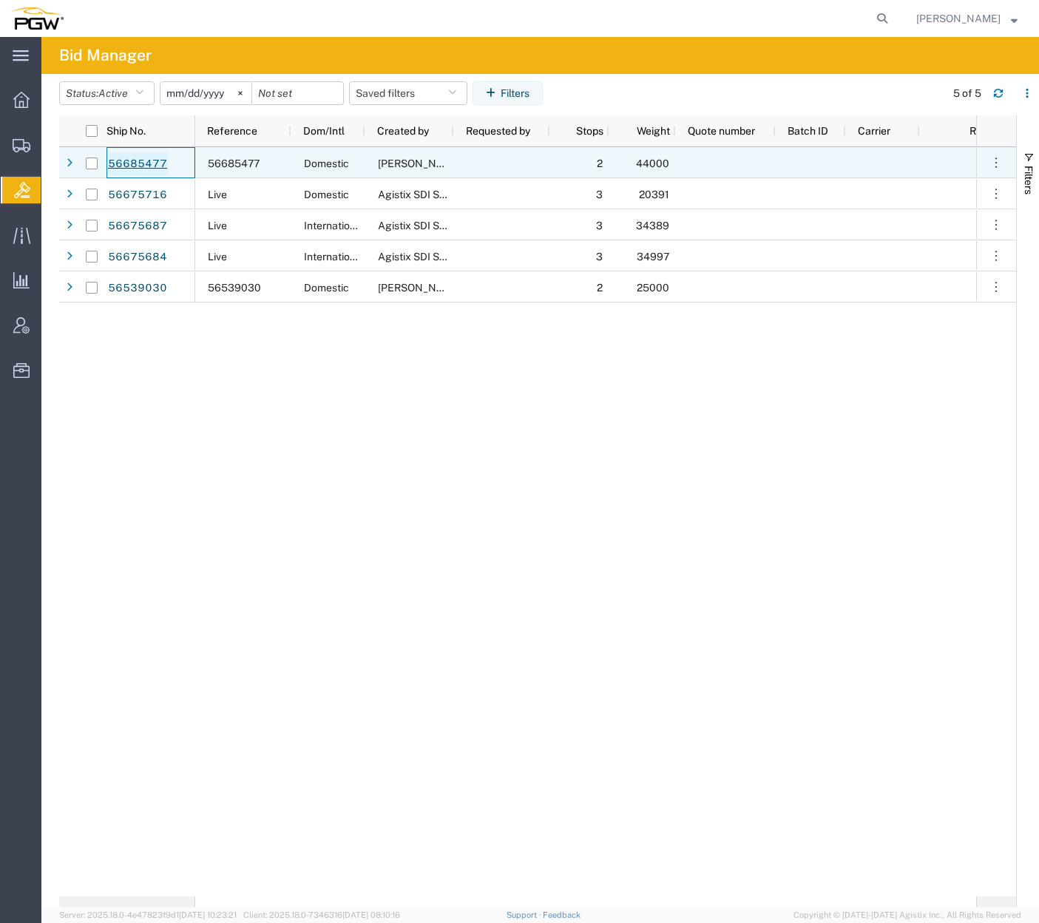
click at [120, 161] on link "56685477" at bounding box center [137, 164] width 61 height 24
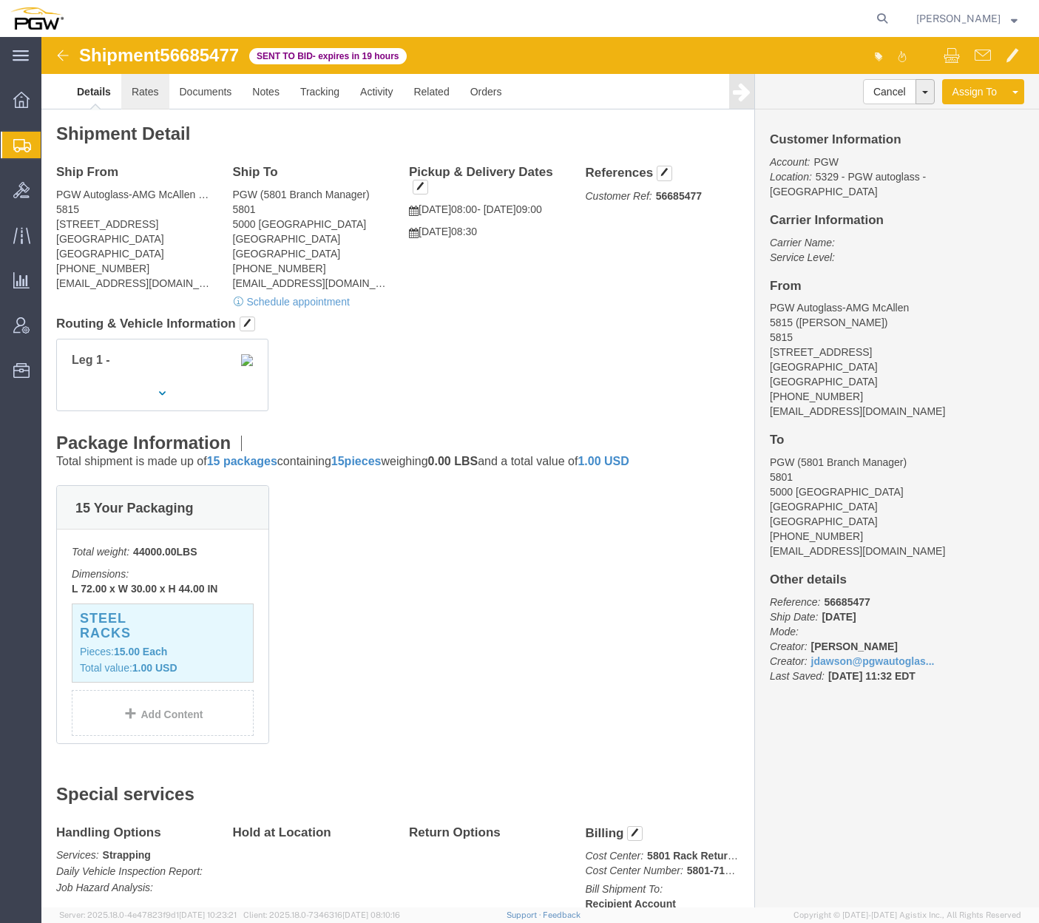
click link "Rates"
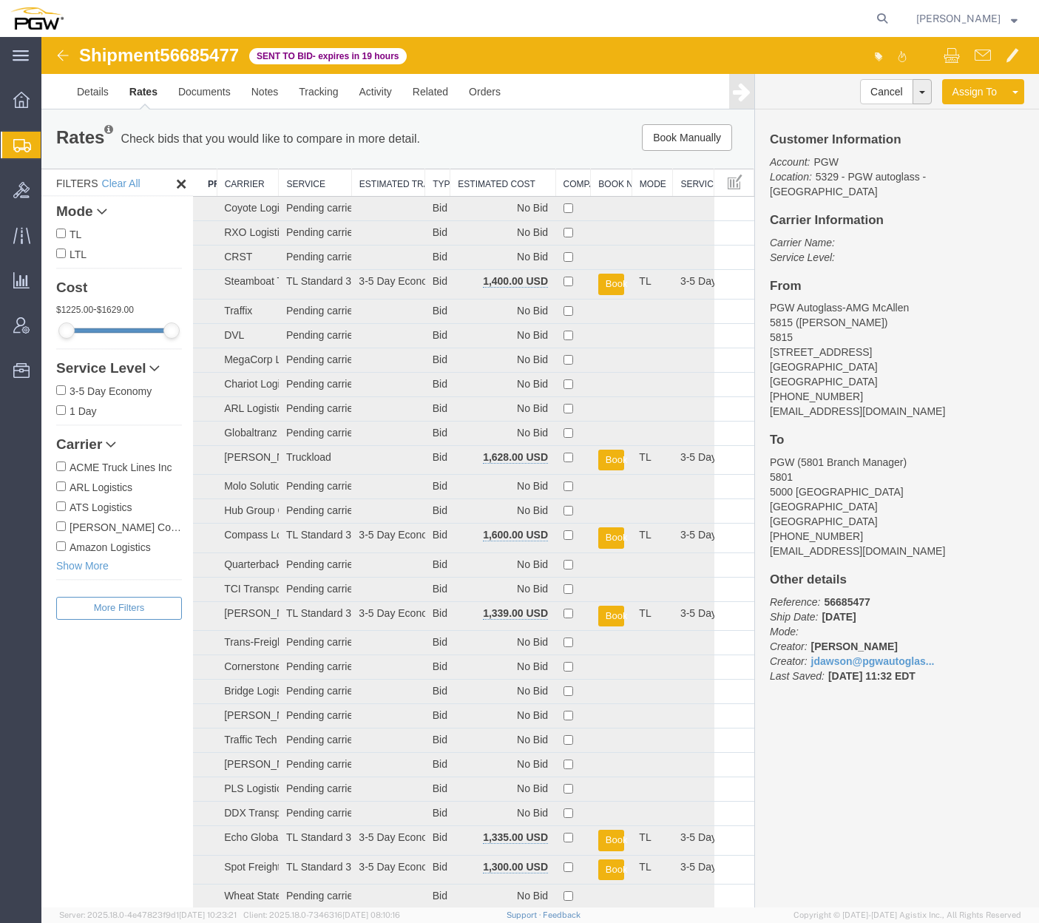
click at [499, 183] on th "Estimated Cost" at bounding box center [502, 182] width 105 height 27
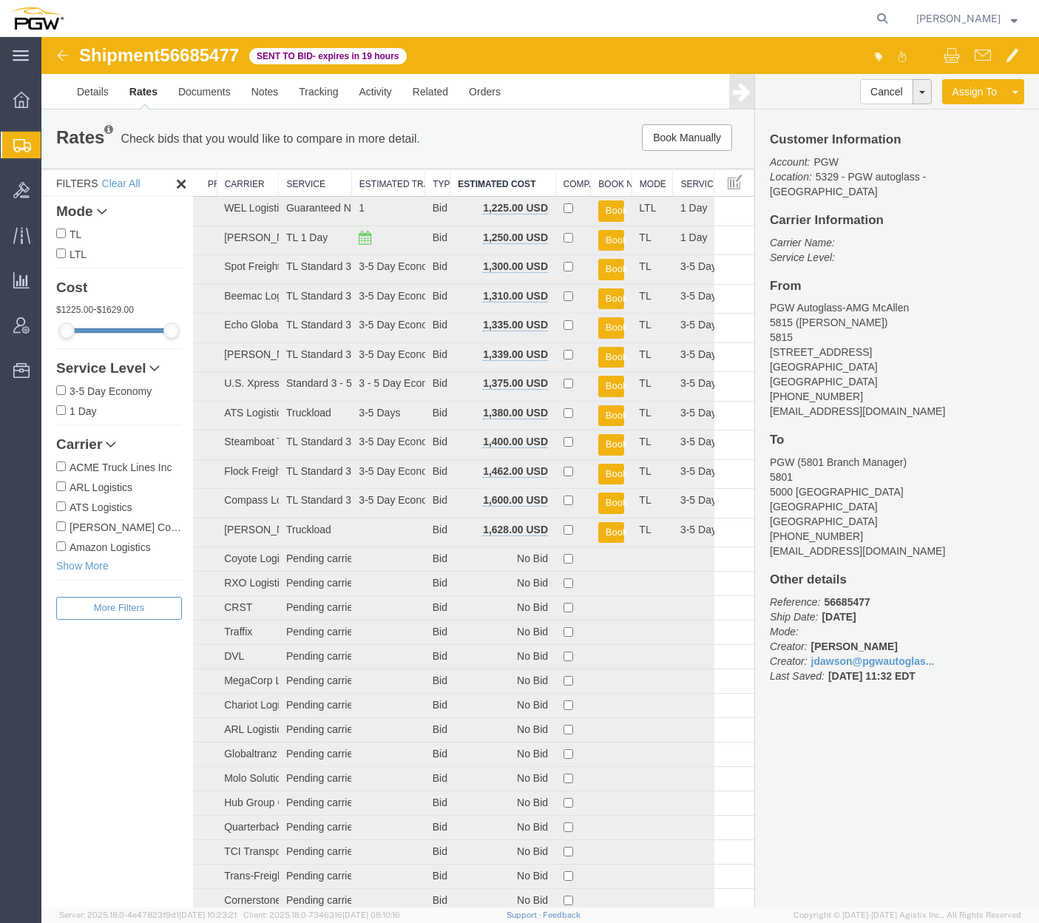
click at [507, 132] on div "Book Manually Pause Continue" at bounding box center [604, 137] width 294 height 27
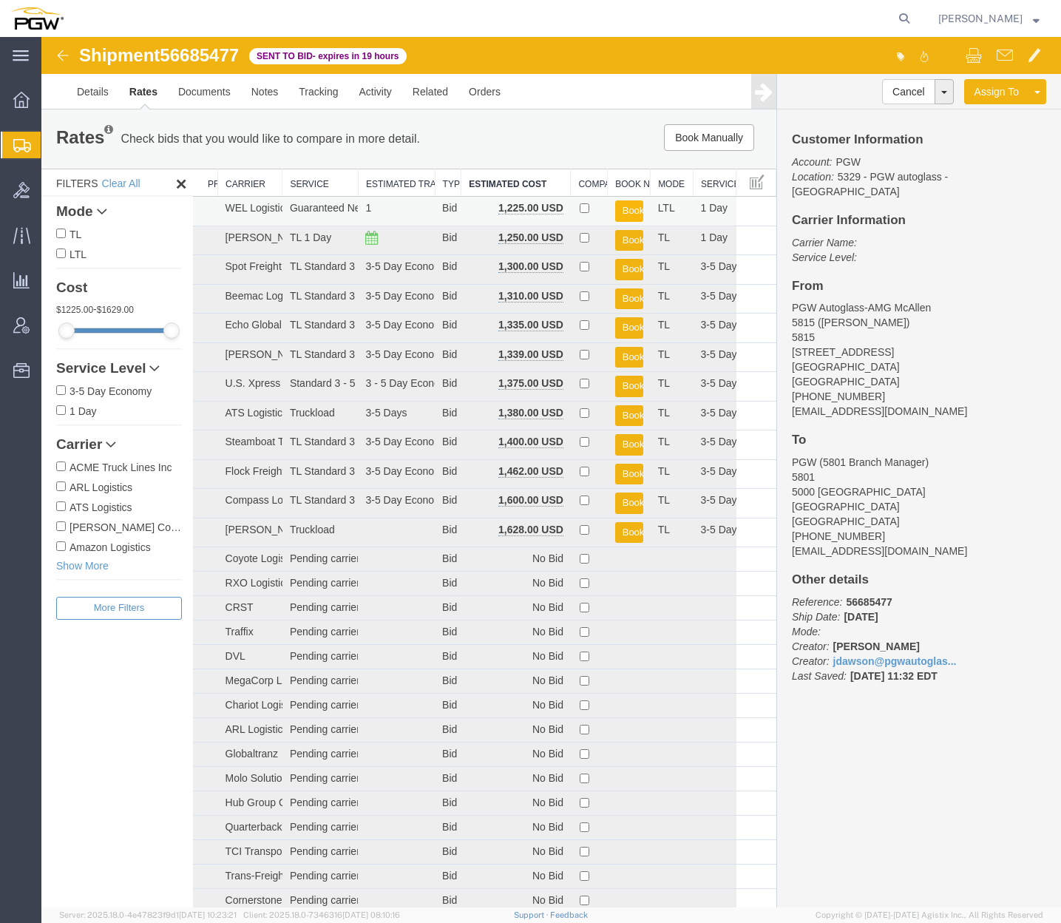
click at [619, 209] on button "Book" at bounding box center [629, 210] width 28 height 21
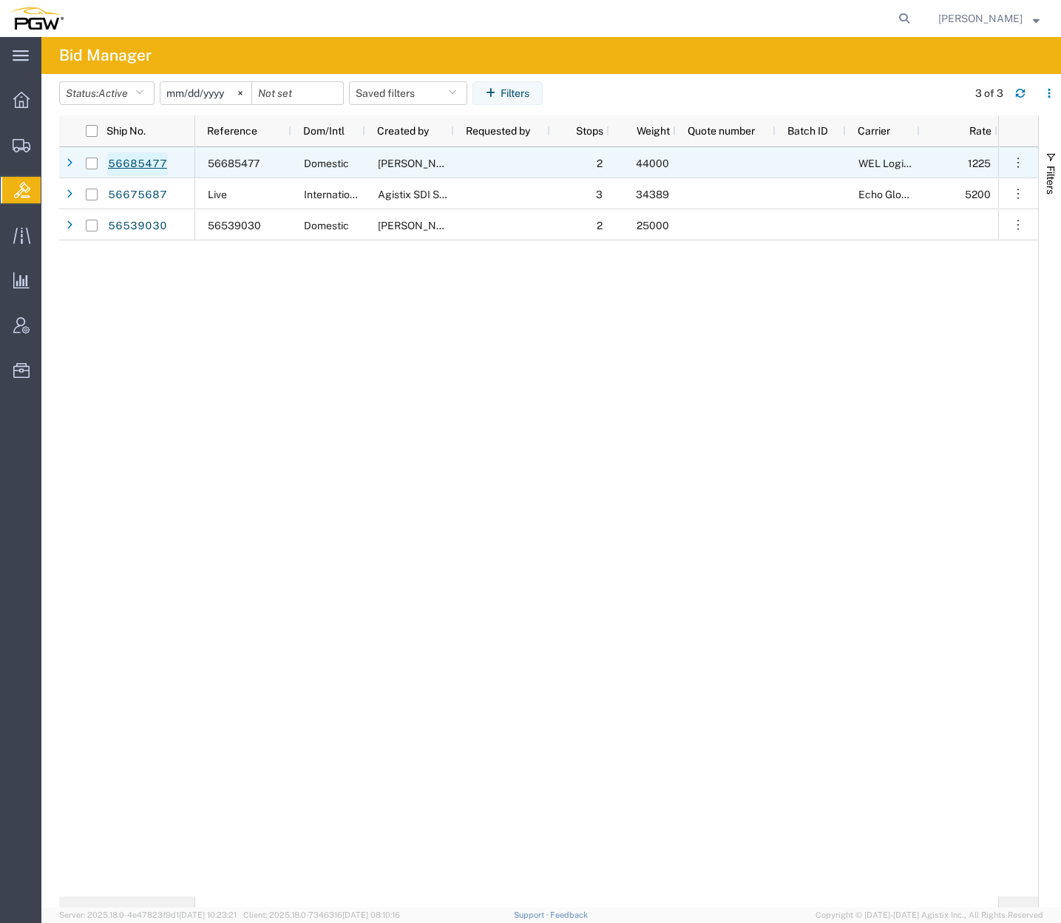
click at [149, 164] on link "56685477" at bounding box center [137, 164] width 61 height 24
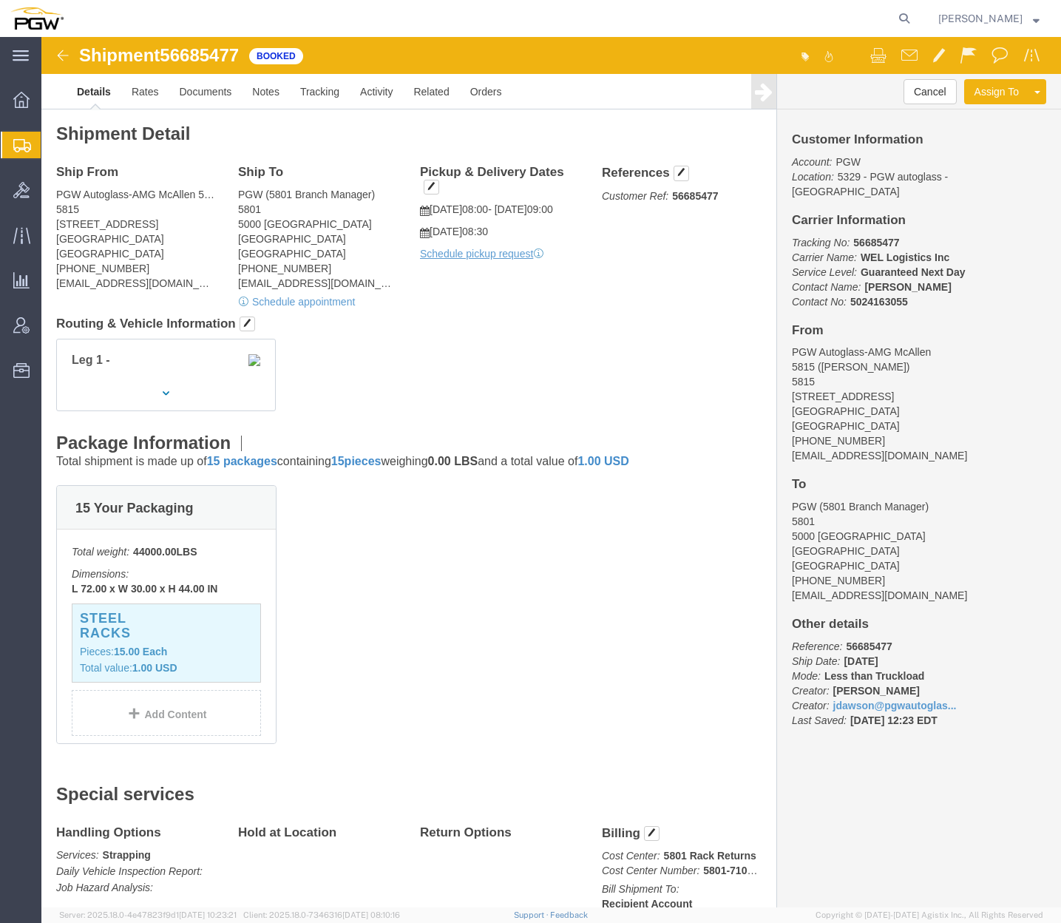
click div "15 Your Packaging Total weight: 44000.00 LBS Dimensions: L 72.00 x W 30.00 x H …"
click div "Customer Information Account: PGW Location: 5329 - PGW autoglass - Chillicothe …"
click link "Rates"
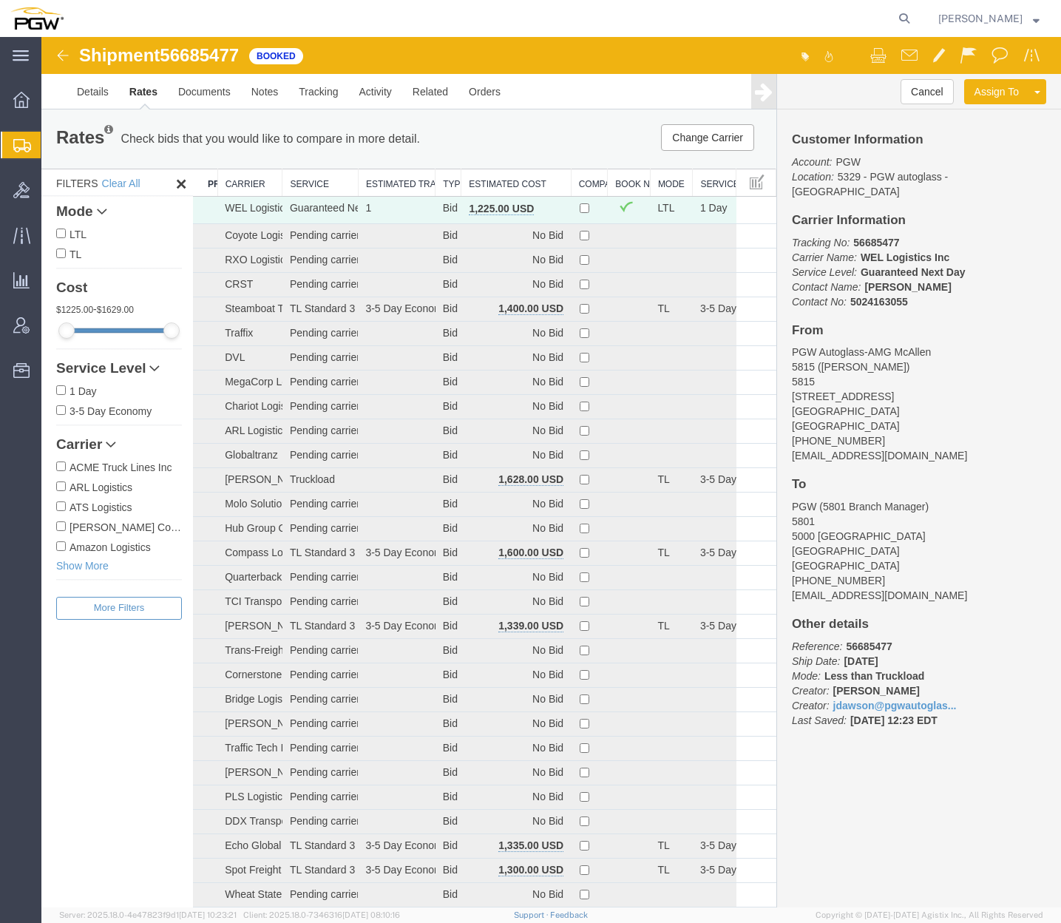
click at [504, 186] on th "Estimated Cost" at bounding box center [516, 182] width 109 height 27
